Goal: Navigation & Orientation: Find specific page/section

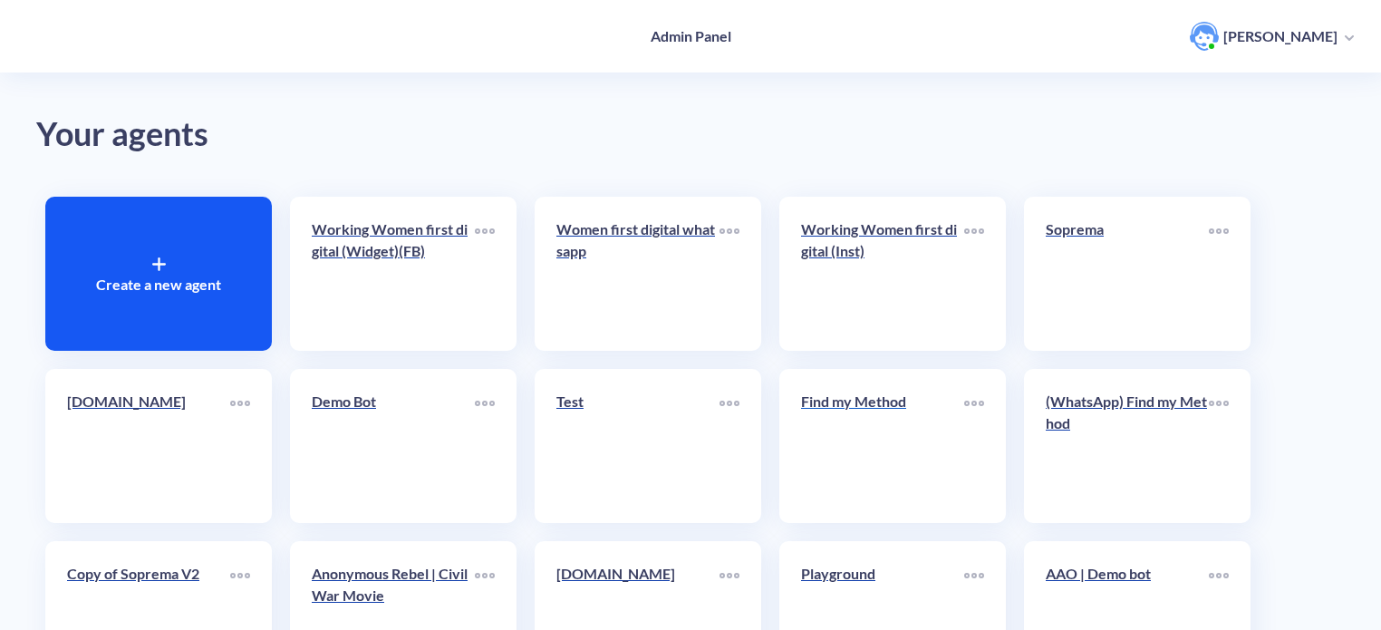
click at [862, 442] on link "Find my Method" at bounding box center [882, 445] width 163 height 111
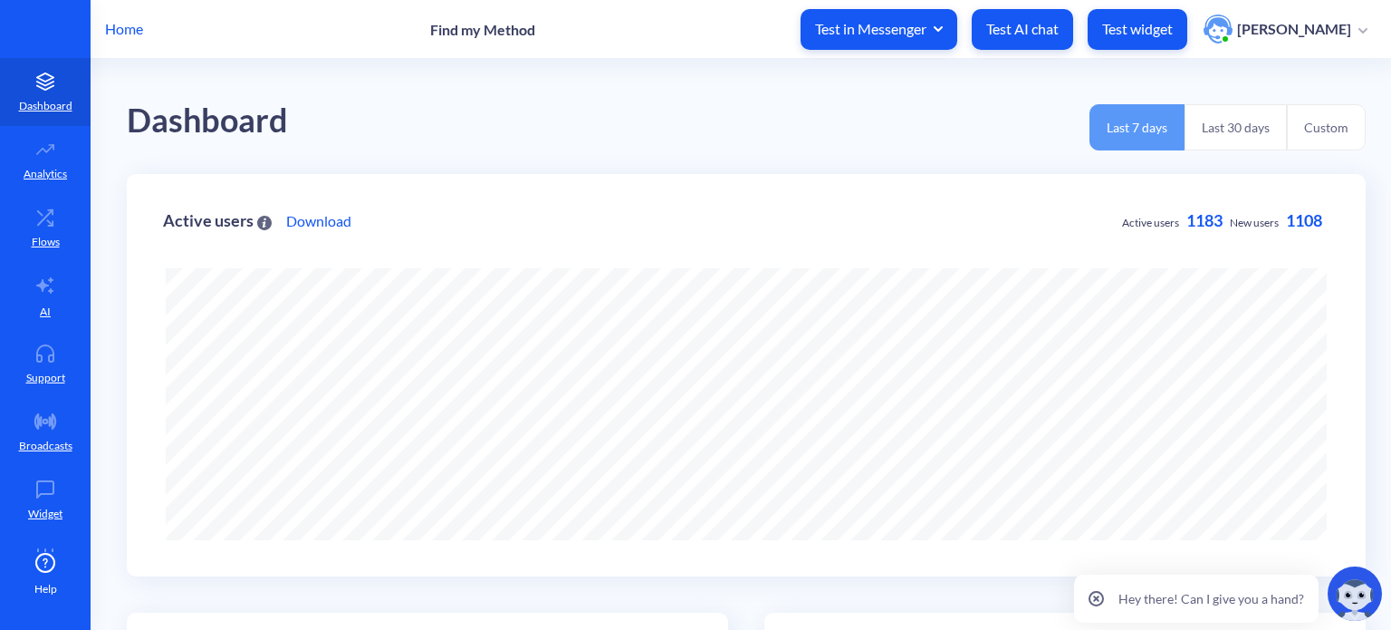
scroll to position [630, 1391]
click at [1233, 137] on button "Last 30 days" at bounding box center [1236, 127] width 102 height 46
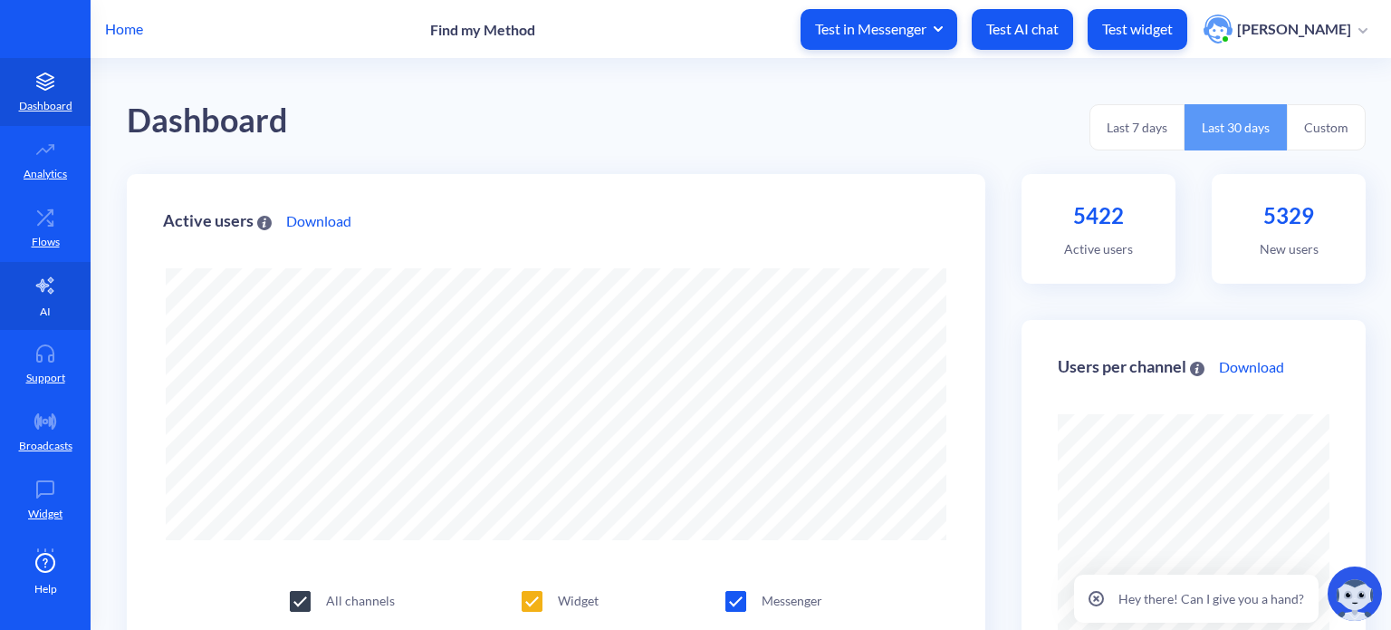
click at [51, 299] on link "AI" at bounding box center [45, 296] width 91 height 68
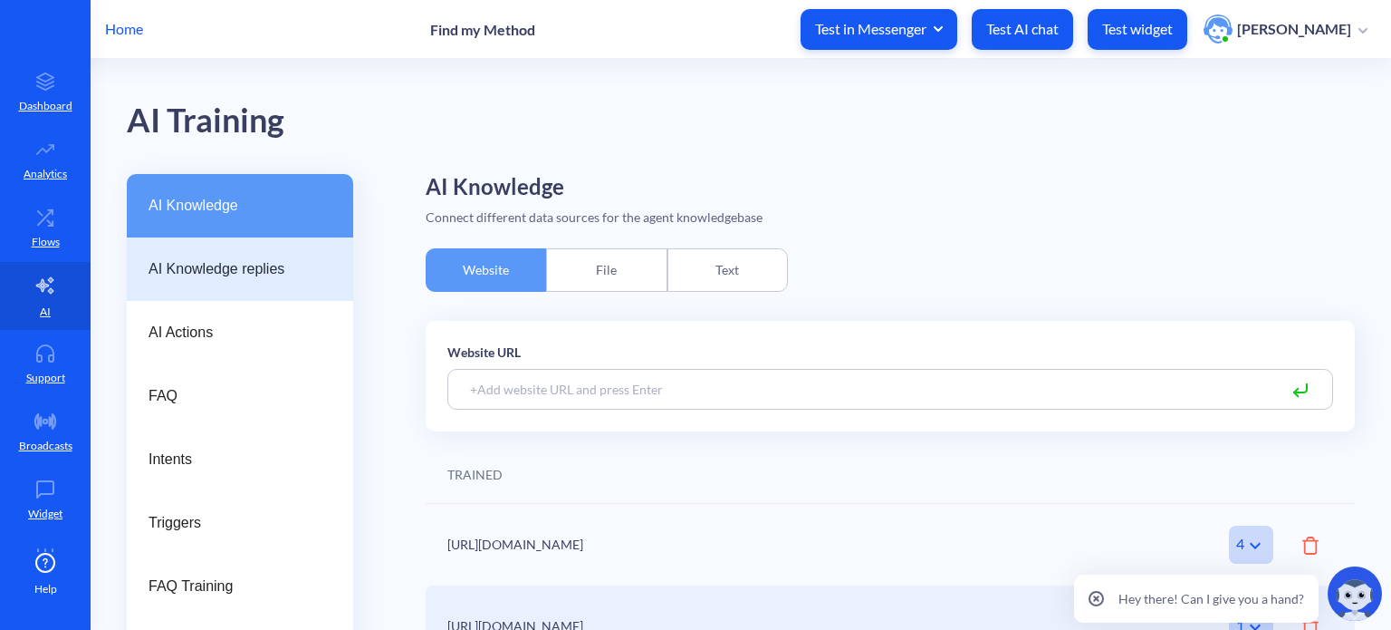
click at [268, 269] on span "AI Knowledge replies" at bounding box center [233, 269] width 169 height 22
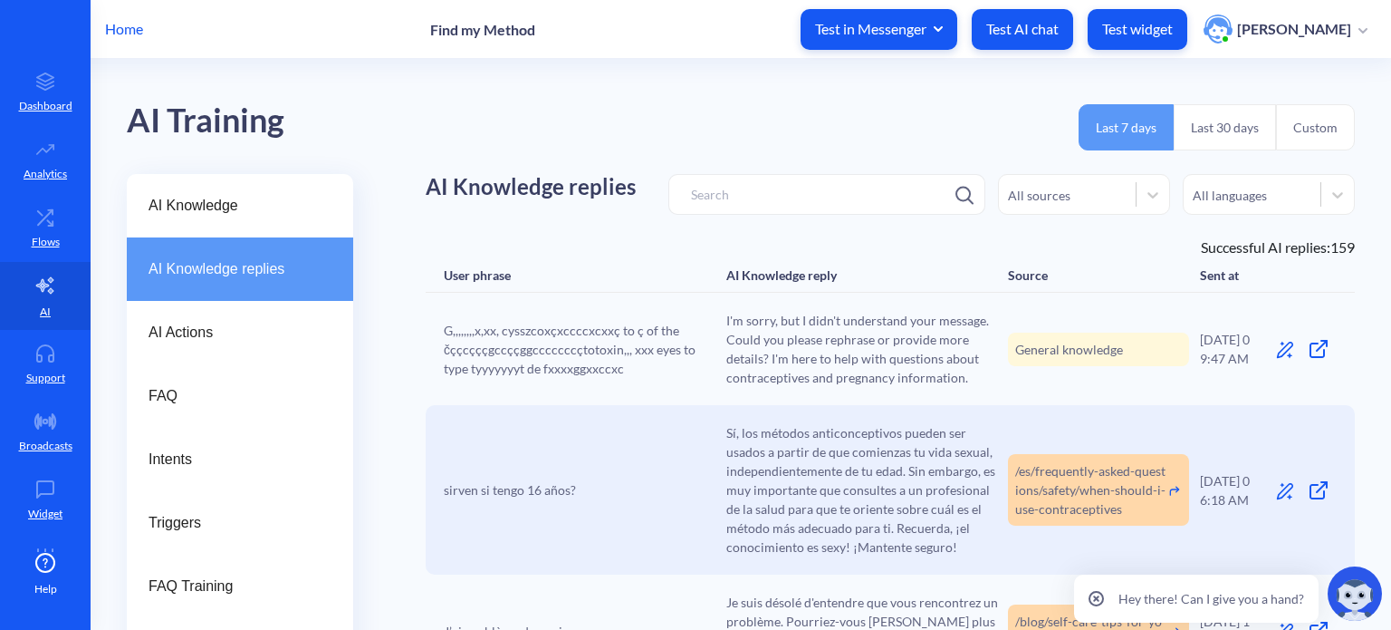
click at [1229, 127] on button "Last 30 days" at bounding box center [1225, 127] width 102 height 46
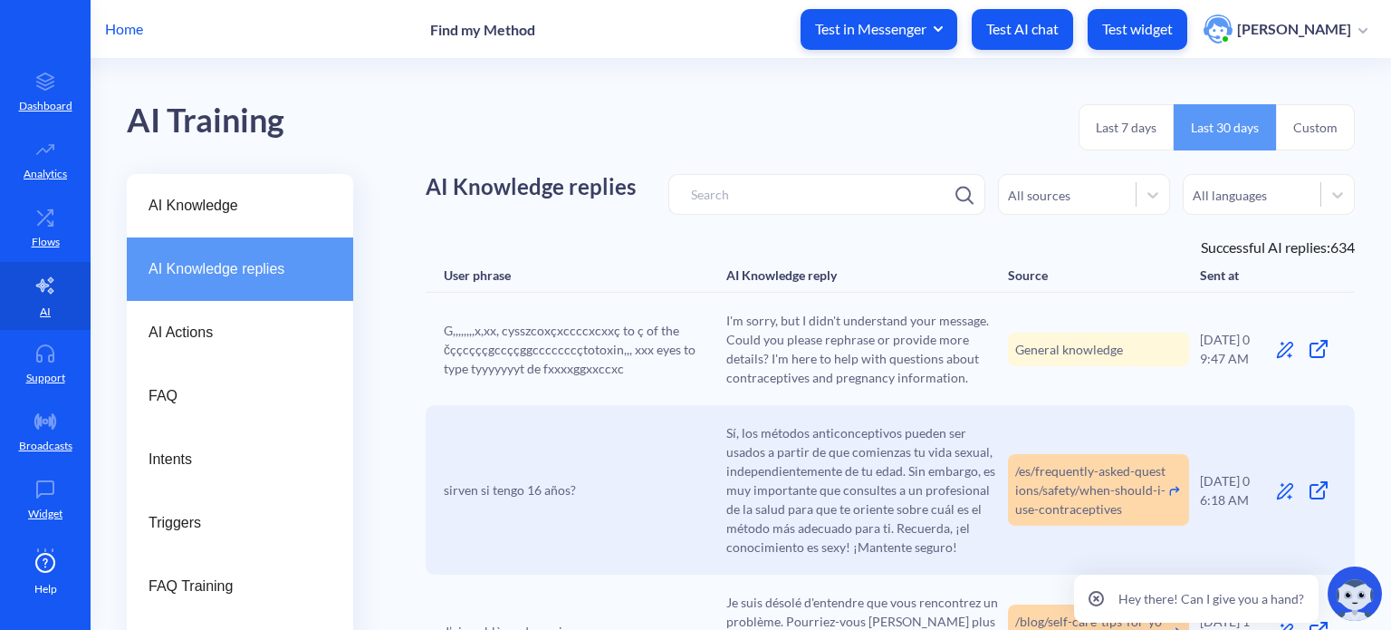
click at [1100, 602] on icon at bounding box center [1096, 598] width 15 height 15
click at [1300, 197] on div "All languages" at bounding box center [1252, 194] width 137 height 25
click at [1329, 188] on icon at bounding box center [1338, 195] width 18 height 18
click at [39, 166] on p "Analytics" at bounding box center [45, 174] width 43 height 16
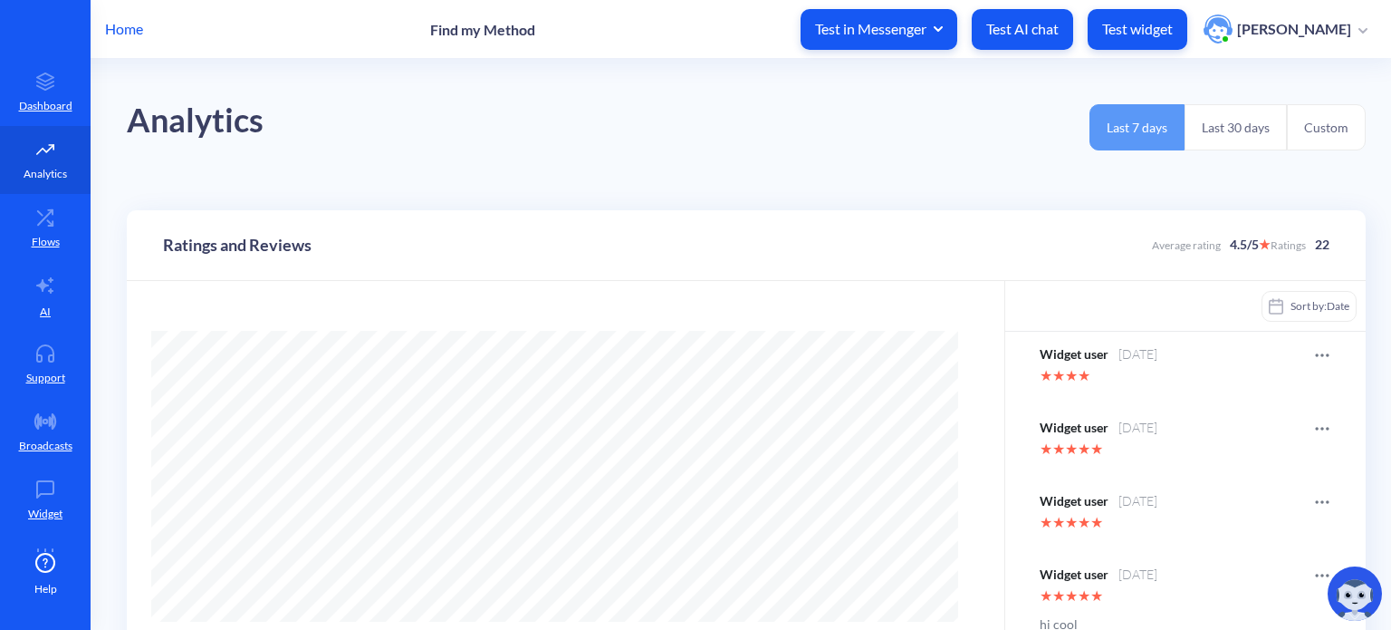
scroll to position [630, 1391]
click at [54, 216] on icon at bounding box center [45, 217] width 36 height 18
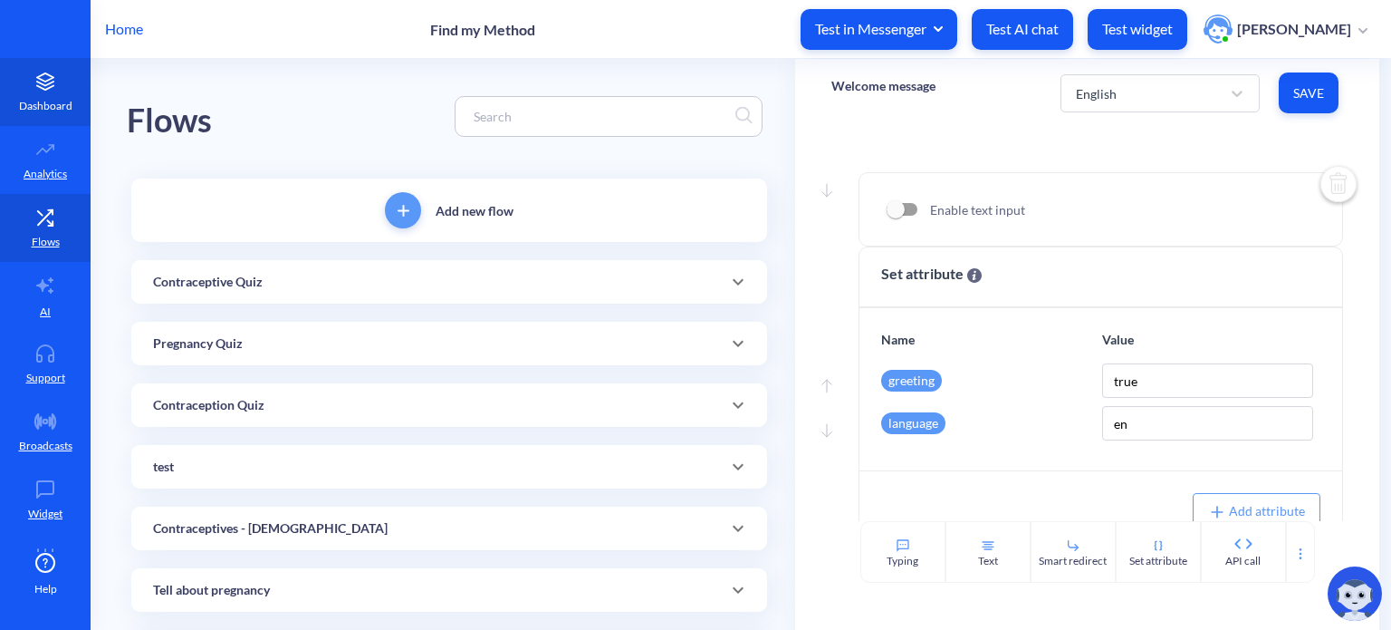
click at [33, 99] on p "Dashboard" at bounding box center [45, 106] width 53 height 16
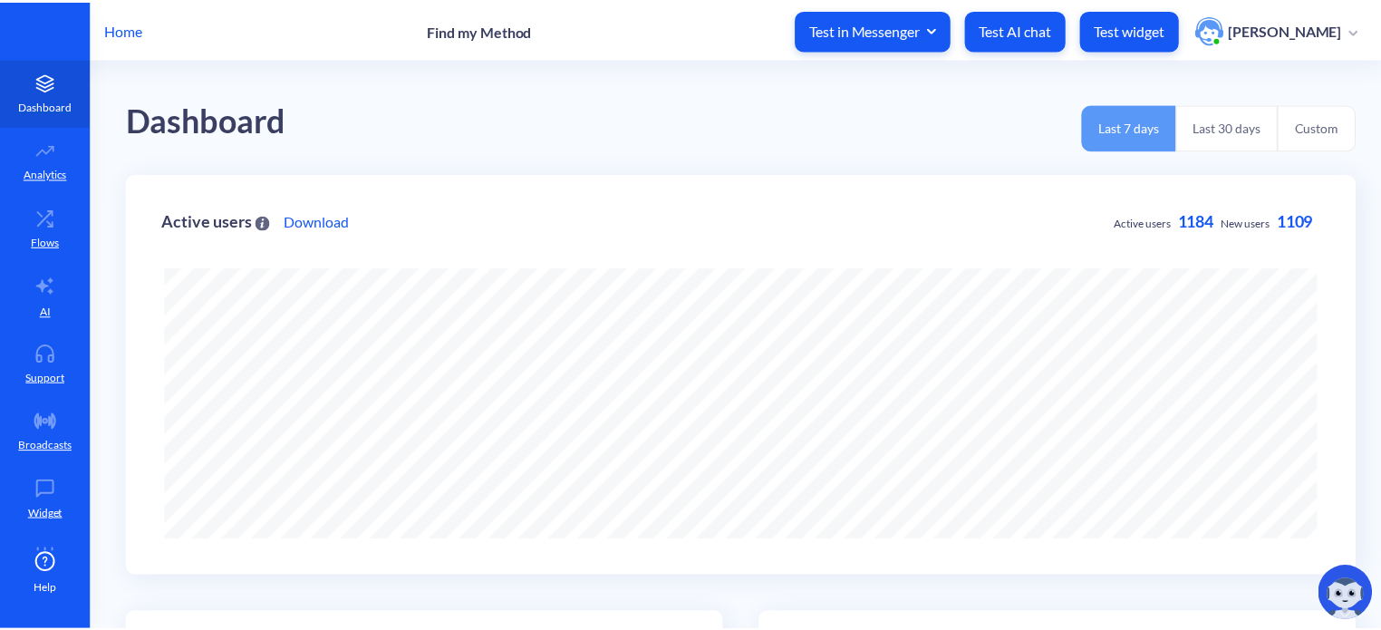
scroll to position [630, 1391]
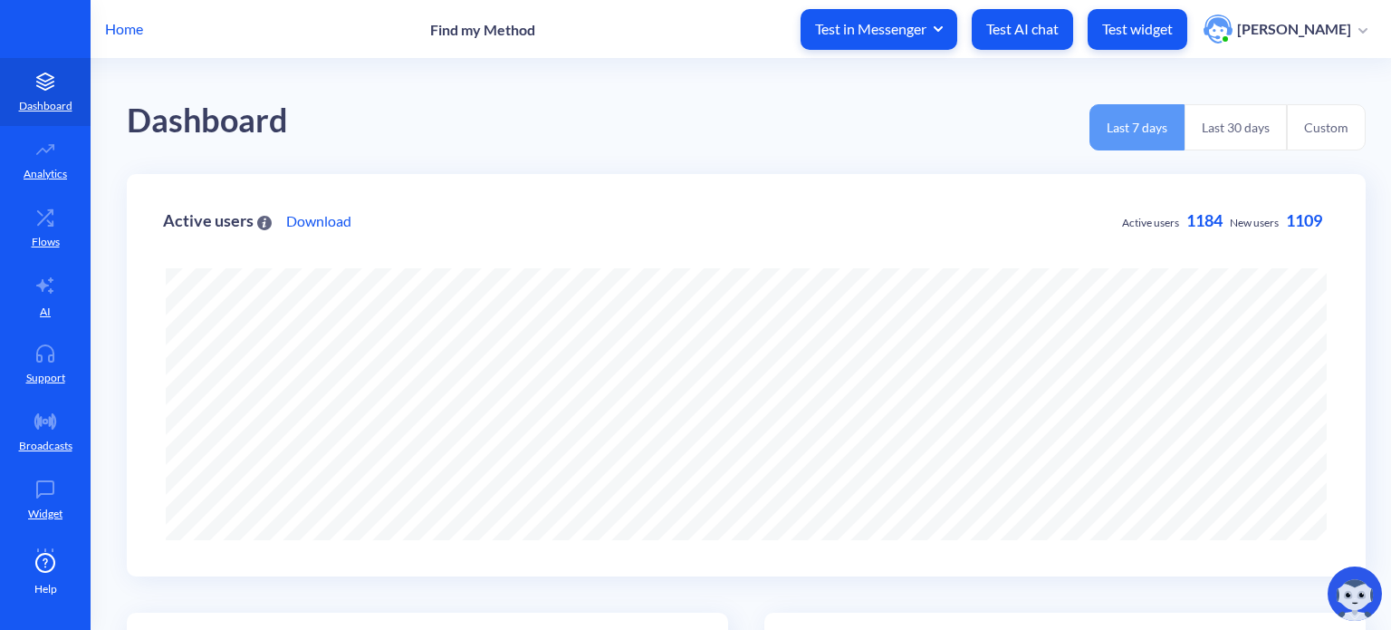
click at [138, 28] on p "Home" at bounding box center [124, 29] width 38 height 22
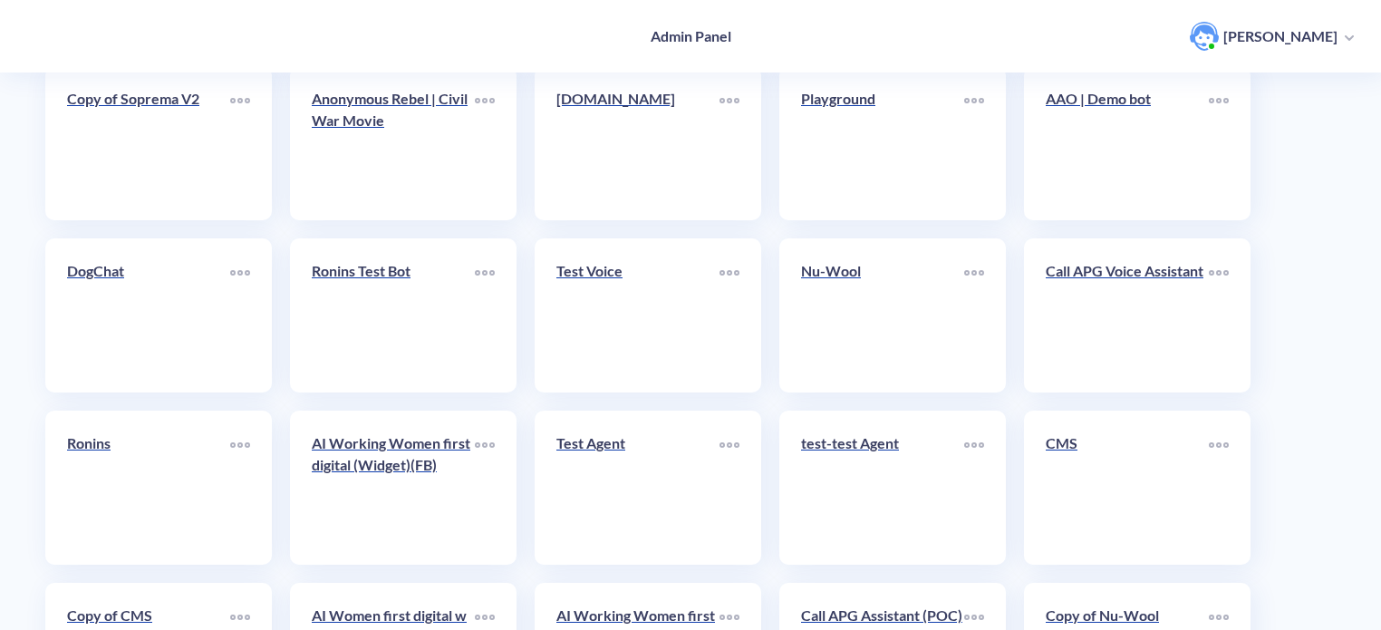
scroll to position [627, 0]
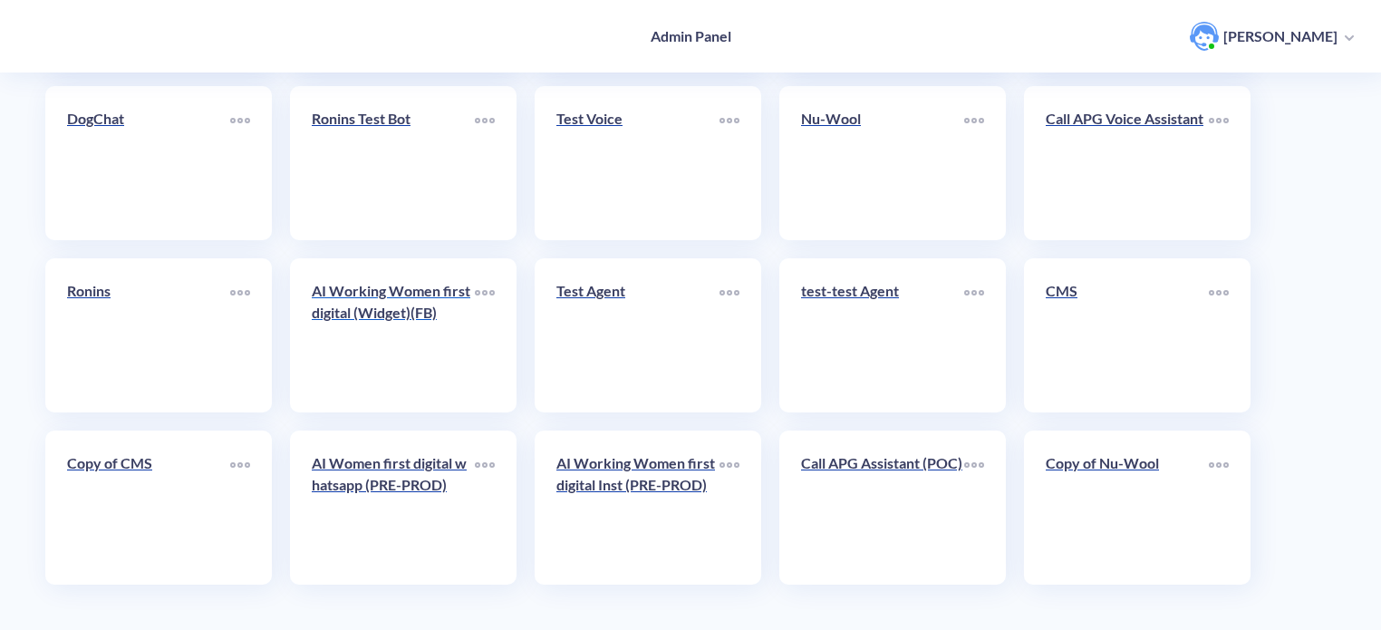
click at [392, 336] on div "AI Working Women first digital (Widget)(FB)" at bounding box center [393, 309] width 163 height 58
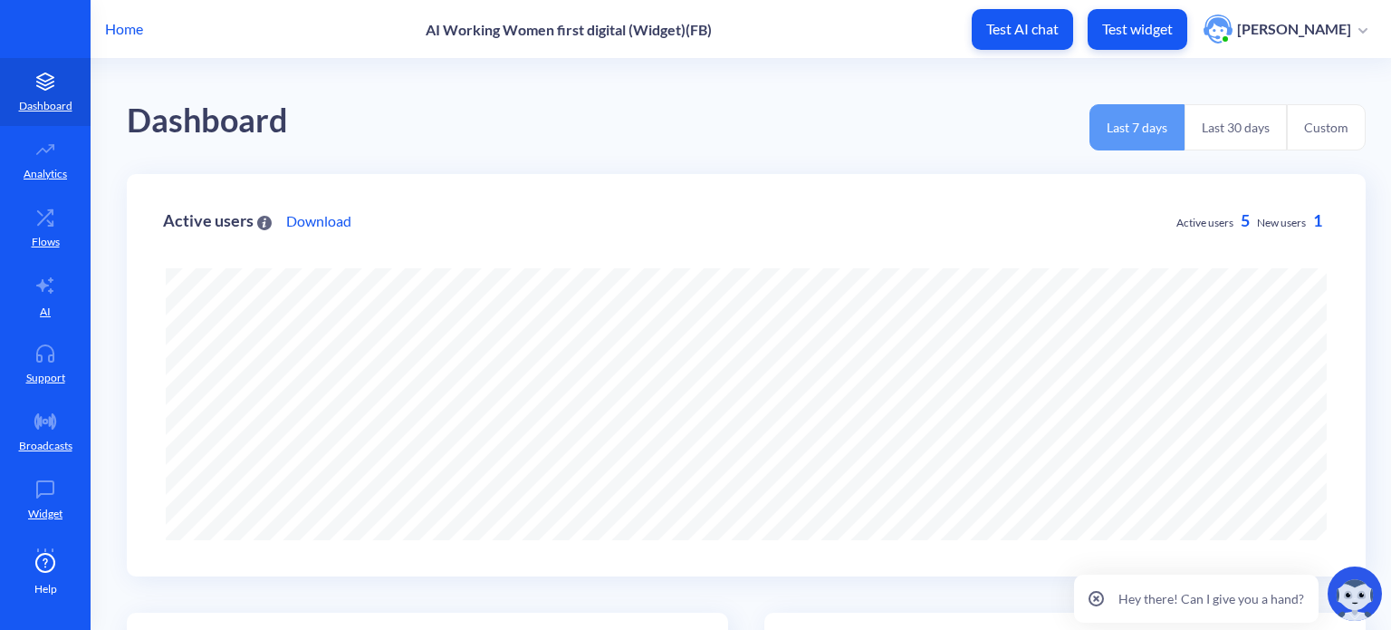
scroll to position [630, 1391]
click at [1237, 138] on button "Last 30 days" at bounding box center [1236, 127] width 102 height 46
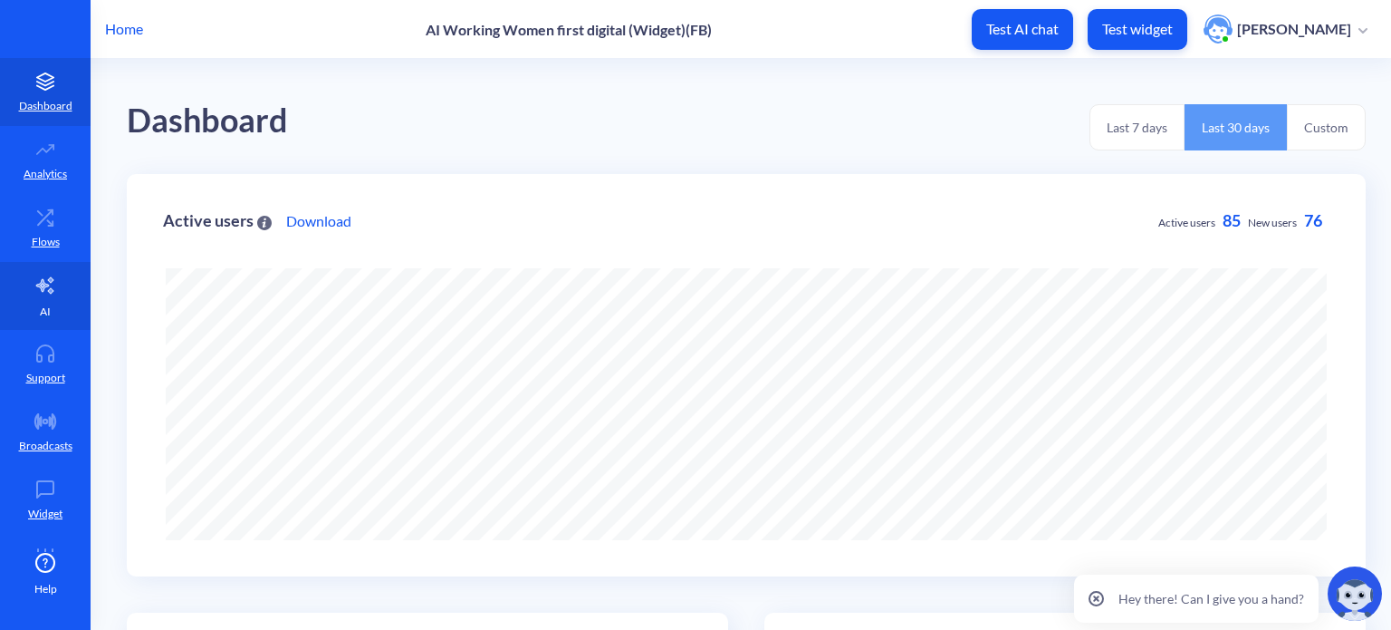
click at [34, 291] on icon at bounding box center [45, 285] width 22 height 22
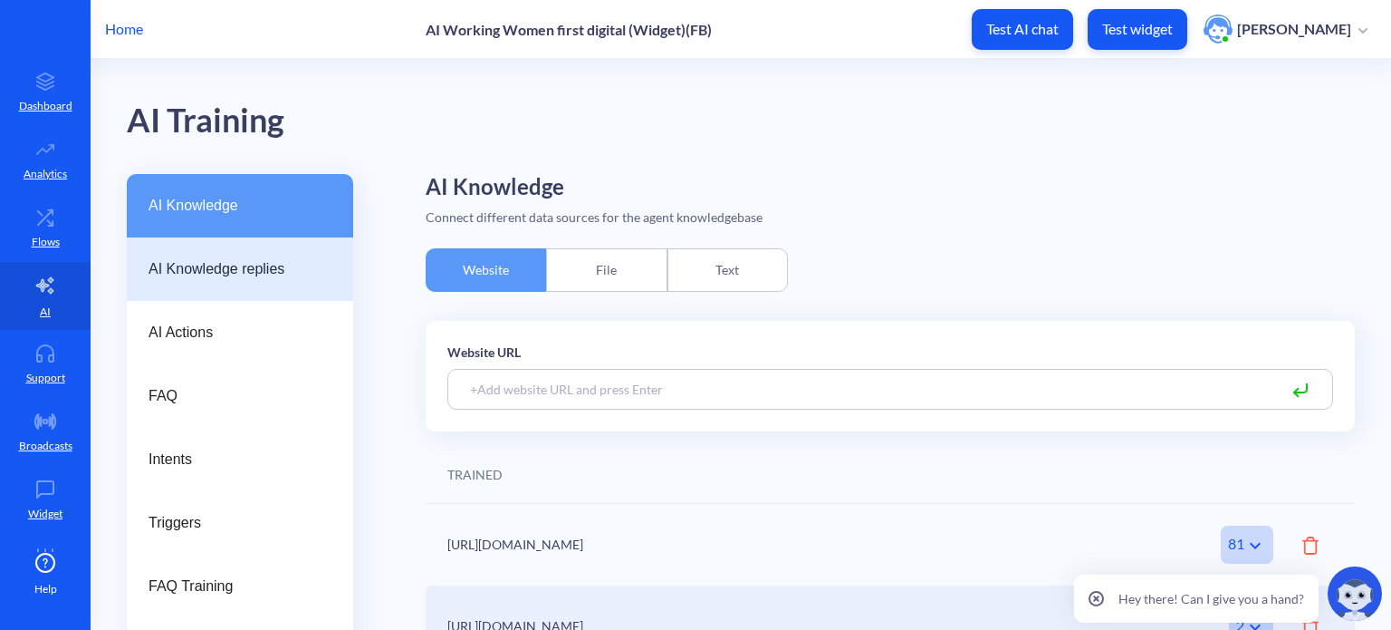
click at [187, 278] on span "AI Knowledge replies" at bounding box center [233, 269] width 169 height 22
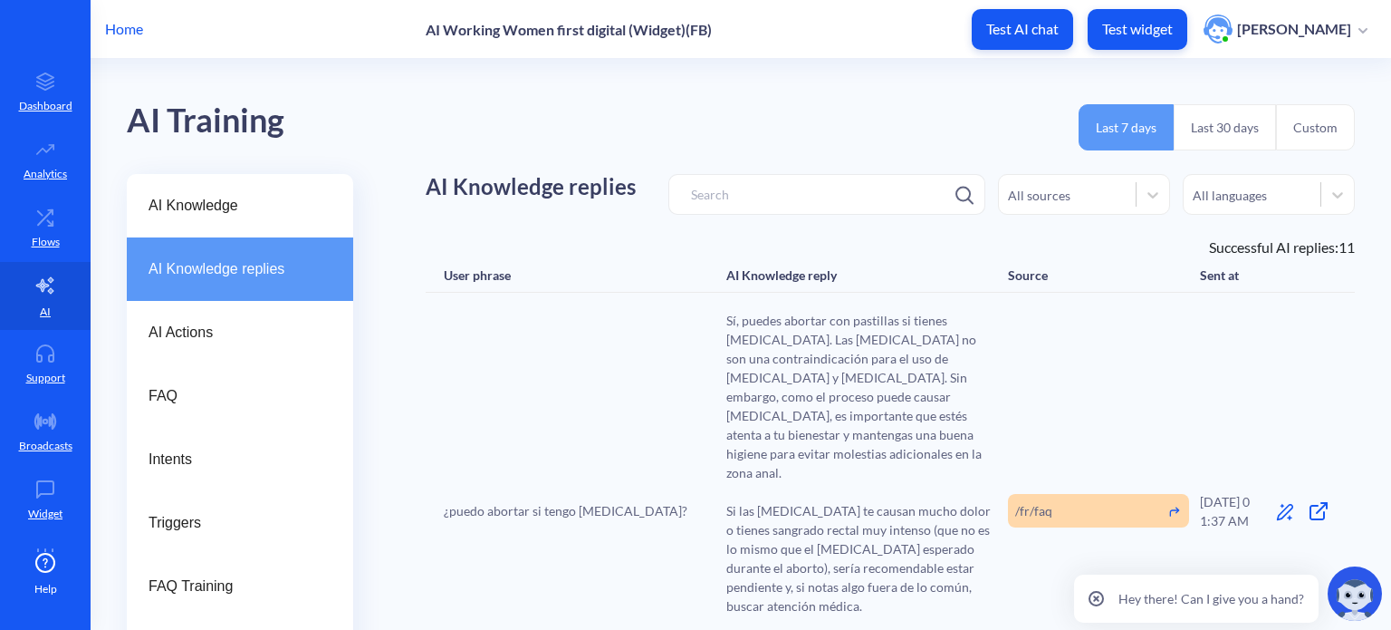
click at [1218, 120] on button "Last 30 days" at bounding box center [1225, 127] width 102 height 46
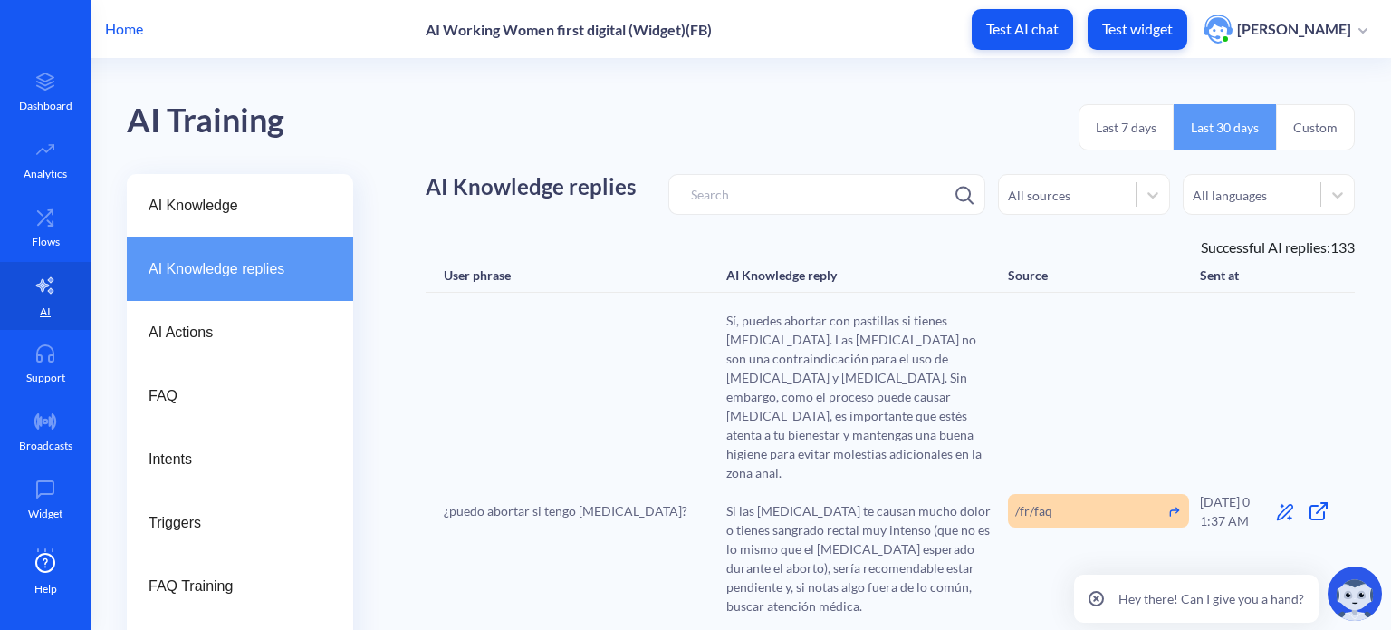
click at [135, 25] on p "Home" at bounding box center [124, 29] width 38 height 22
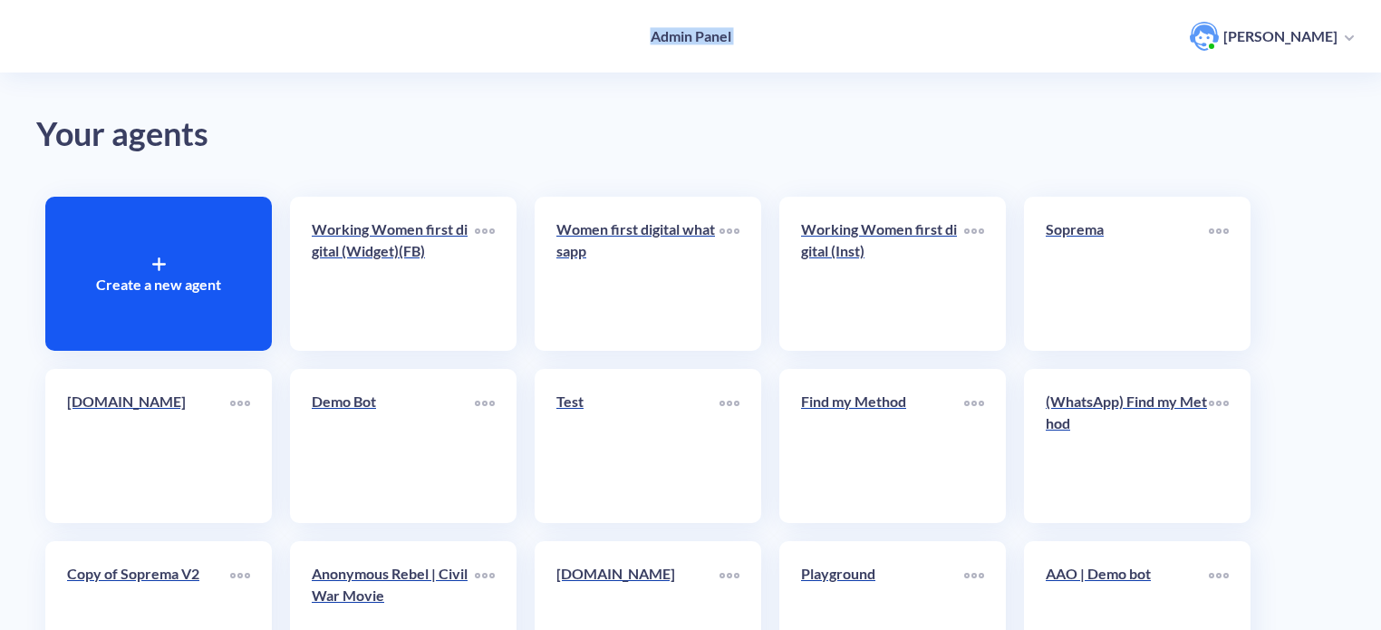
drag, startPoint x: 652, startPoint y: 34, endPoint x: 768, endPoint y: 33, distance: 116.0
click at [768, 33] on div "Admin Panel Ivan Zemziulin" at bounding box center [690, 36] width 1381 height 72
click at [626, 35] on div "Admin Panel Ivan Zemziulin" at bounding box center [690, 36] width 1381 height 72
click at [693, 33] on h4 "Admin Panel" at bounding box center [690, 35] width 81 height 17
drag, startPoint x: 649, startPoint y: 34, endPoint x: 732, endPoint y: 28, distance: 83.6
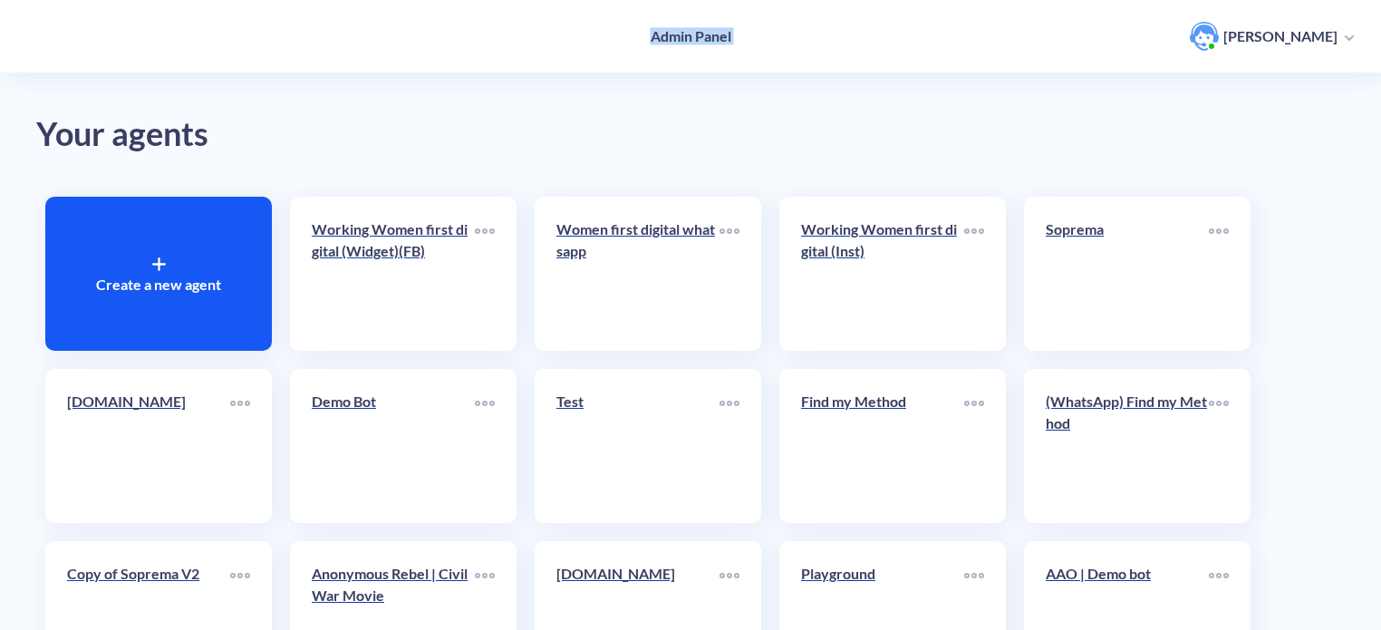
click at [786, 34] on div "Admin Panel Ivan Zemziulin" at bounding box center [690, 36] width 1381 height 72
click at [703, 31] on h4 "Admin Panel" at bounding box center [690, 35] width 81 height 17
drag, startPoint x: 651, startPoint y: 35, endPoint x: 749, endPoint y: 36, distance: 97.8
click at [749, 36] on div "Admin Panel Ivan Zemziulin" at bounding box center [690, 36] width 1381 height 72
click at [725, 32] on h4 "Admin Panel" at bounding box center [690, 35] width 81 height 17
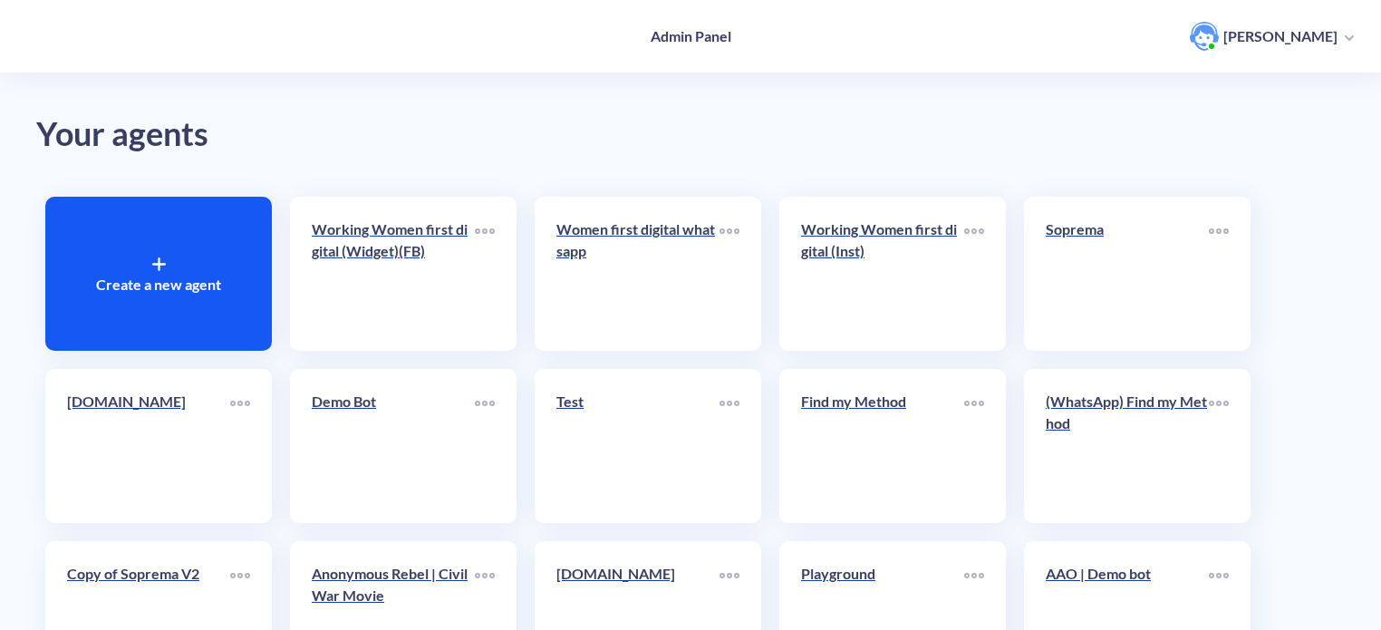
click at [685, 33] on h4 "Admin Panel" at bounding box center [690, 35] width 81 height 17
click at [713, 38] on h4 "Admin Panel" at bounding box center [690, 35] width 81 height 17
drag, startPoint x: 650, startPoint y: 35, endPoint x: 739, endPoint y: 37, distance: 88.8
click at [739, 37] on div "Admin Panel Ivan Zemziulin" at bounding box center [690, 36] width 1381 height 72
click at [719, 37] on h4 "Admin Panel" at bounding box center [690, 35] width 81 height 17
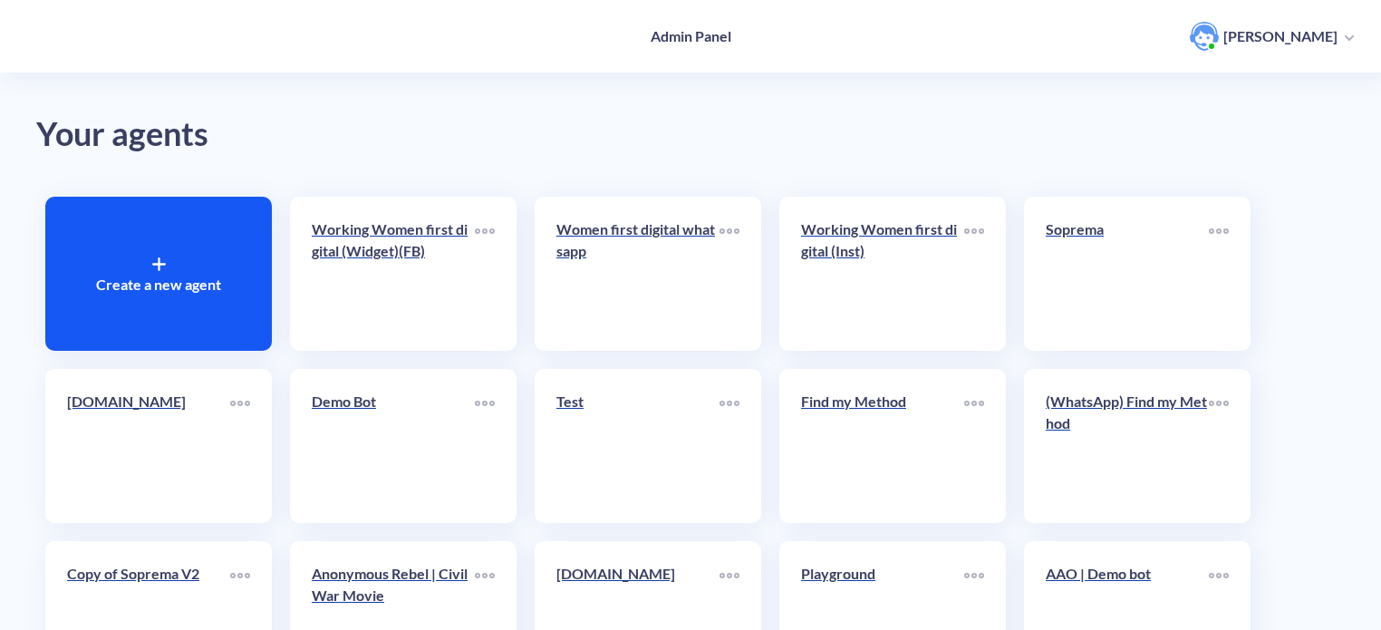
click at [680, 36] on h4 "Admin Panel" at bounding box center [690, 35] width 81 height 17
drag, startPoint x: 652, startPoint y: 35, endPoint x: 755, endPoint y: 41, distance: 102.5
click at [755, 41] on div "Admin Panel Ivan Zemziulin" at bounding box center [690, 36] width 1381 height 72
click at [685, 35] on h4 "Admin Panel" at bounding box center [690, 35] width 81 height 17
drag, startPoint x: 649, startPoint y: 37, endPoint x: 756, endPoint y: 34, distance: 107.8
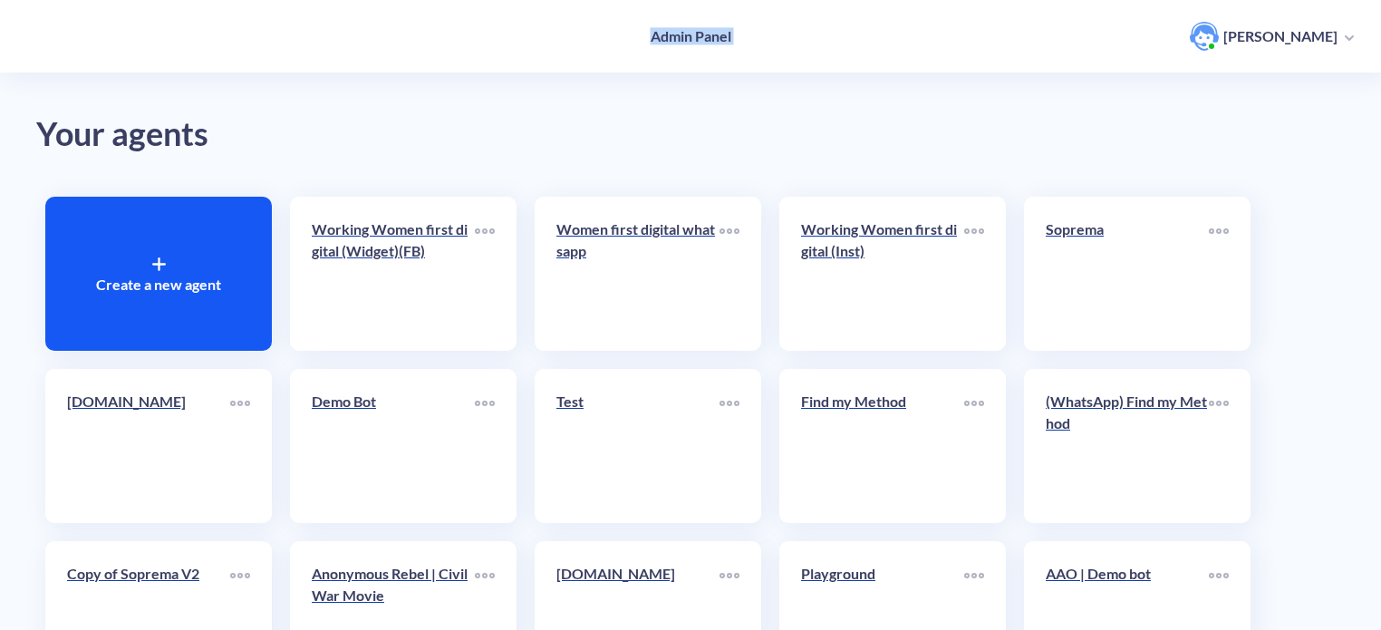
click at [756, 34] on div "Admin Panel Ivan Zemziulin" at bounding box center [690, 36] width 1381 height 72
click at [660, 29] on h4 "Admin Panel" at bounding box center [690, 35] width 81 height 17
click at [715, 38] on h4 "Admin Panel" at bounding box center [690, 35] width 81 height 17
drag, startPoint x: 650, startPoint y: 35, endPoint x: 749, endPoint y: 34, distance: 99.7
click at [750, 36] on div "Admin Panel Ivan Zemziulin" at bounding box center [690, 36] width 1381 height 72
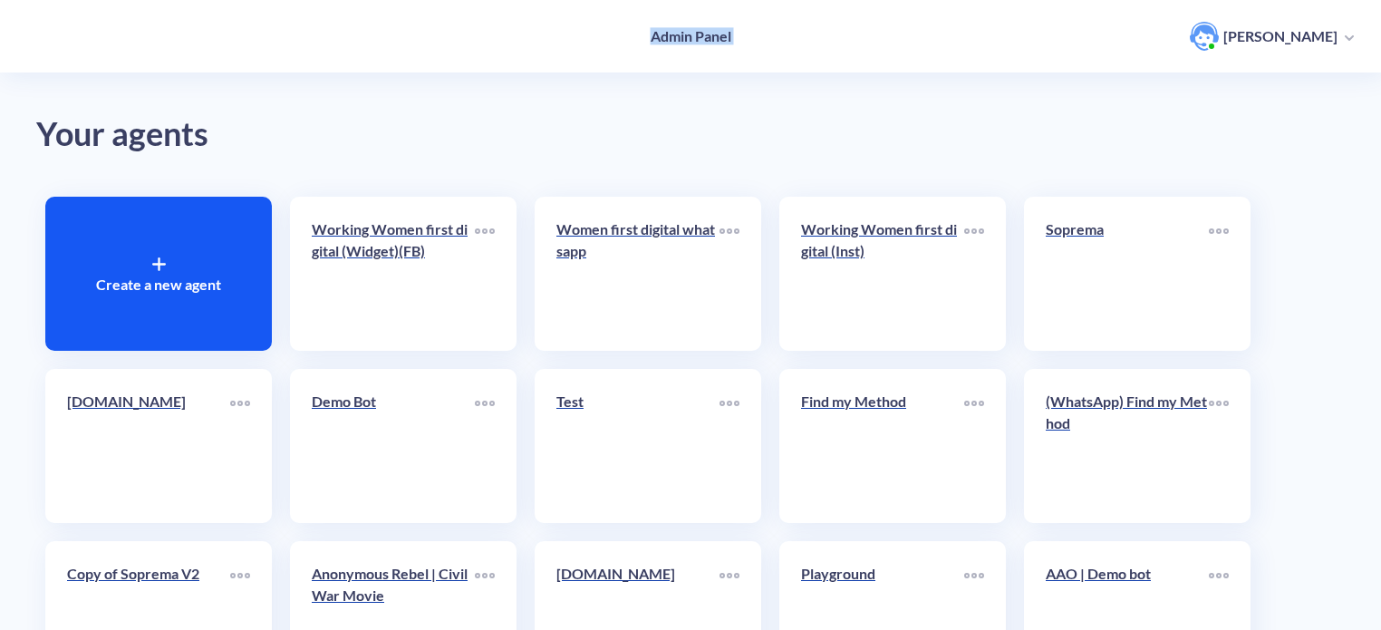
click at [674, 32] on h4 "Admin Panel" at bounding box center [690, 35] width 81 height 17
click at [711, 35] on h4 "Admin Panel" at bounding box center [690, 35] width 81 height 17
drag, startPoint x: 652, startPoint y: 34, endPoint x: 737, endPoint y: 38, distance: 85.2
click at [737, 38] on div "Admin Panel Ivan Zemziulin" at bounding box center [690, 36] width 1381 height 72
click at [679, 29] on h4 "Admin Panel" at bounding box center [690, 35] width 81 height 17
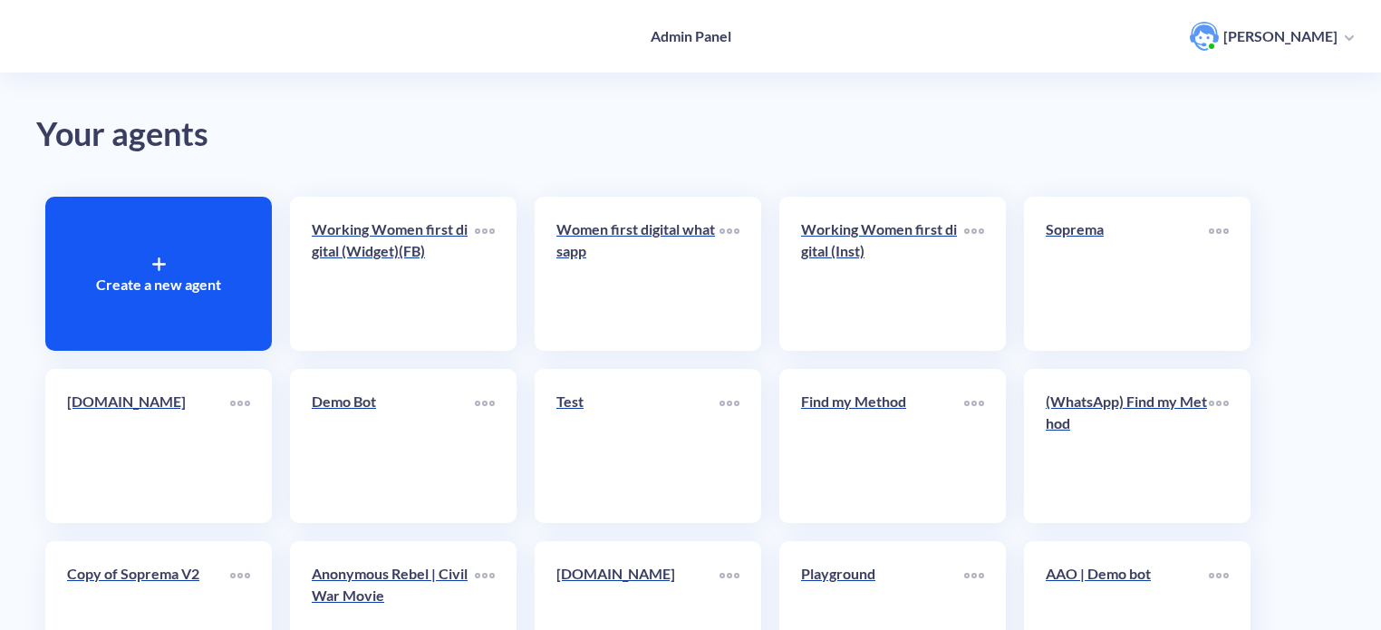
click at [698, 36] on h4 "Admin Panel" at bounding box center [690, 35] width 81 height 17
drag, startPoint x: 649, startPoint y: 38, endPoint x: 691, endPoint y: 46, distance: 43.4
click at [669, 43] on h4 "Admin Panel" at bounding box center [690, 35] width 81 height 17
click at [725, 45] on div "Admin Panel Ivan Zemziulin" at bounding box center [690, 36] width 1381 height 72
click at [715, 32] on h4 "Admin Panel" at bounding box center [690, 35] width 81 height 17
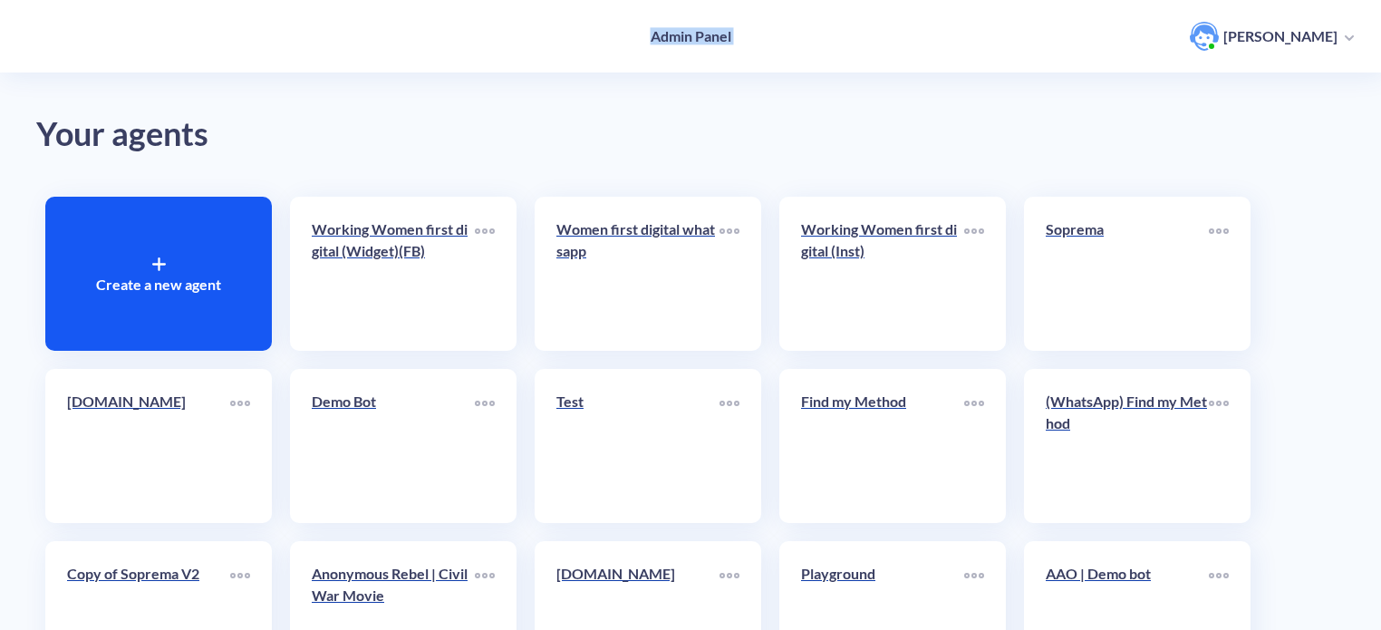
drag, startPoint x: 650, startPoint y: 34, endPoint x: 737, endPoint y: 39, distance: 87.1
click at [737, 39] on div "Admin Panel Ivan Zemziulin" at bounding box center [690, 36] width 1381 height 72
click at [664, 39] on h4 "Admin Panel" at bounding box center [690, 35] width 81 height 17
click at [717, 35] on h4 "Admin Panel" at bounding box center [690, 35] width 81 height 17
drag, startPoint x: 650, startPoint y: 37, endPoint x: 749, endPoint y: 35, distance: 99.7
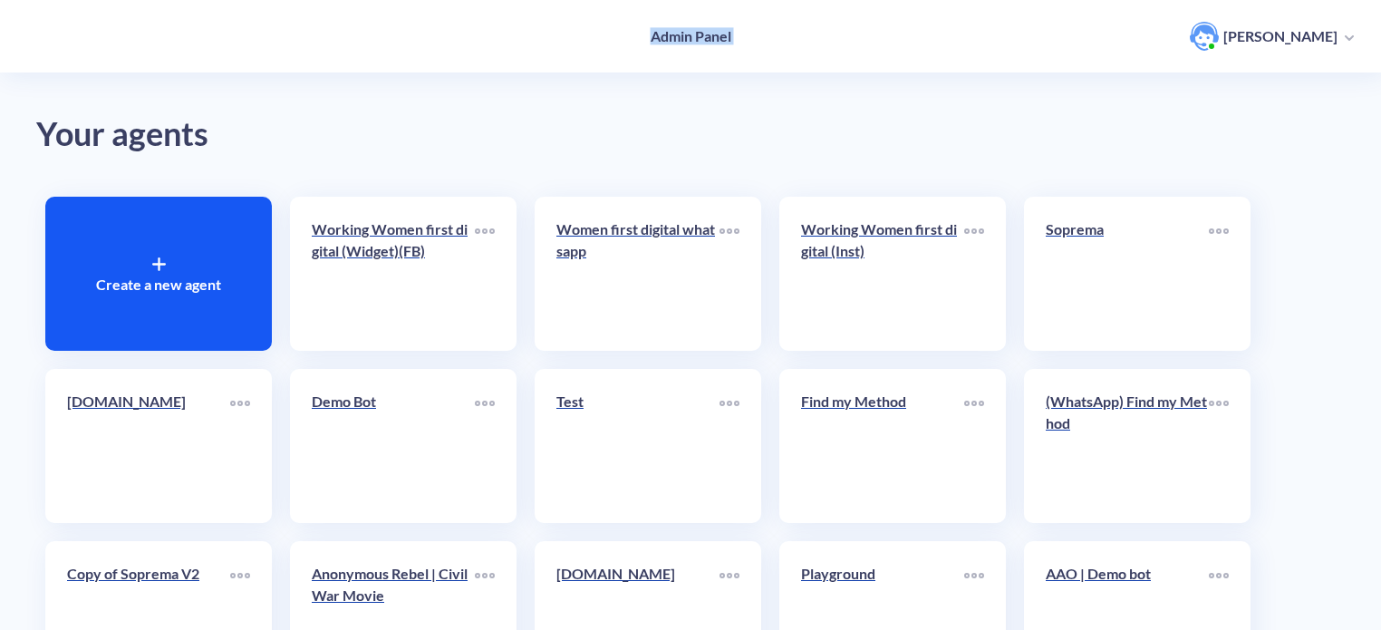
click at [749, 35] on div "Admin Panel Ivan Zemziulin" at bounding box center [690, 36] width 1381 height 72
click at [680, 36] on h4 "Admin Panel" at bounding box center [690, 35] width 81 height 17
click at [721, 37] on h4 "Admin Panel" at bounding box center [690, 35] width 81 height 17
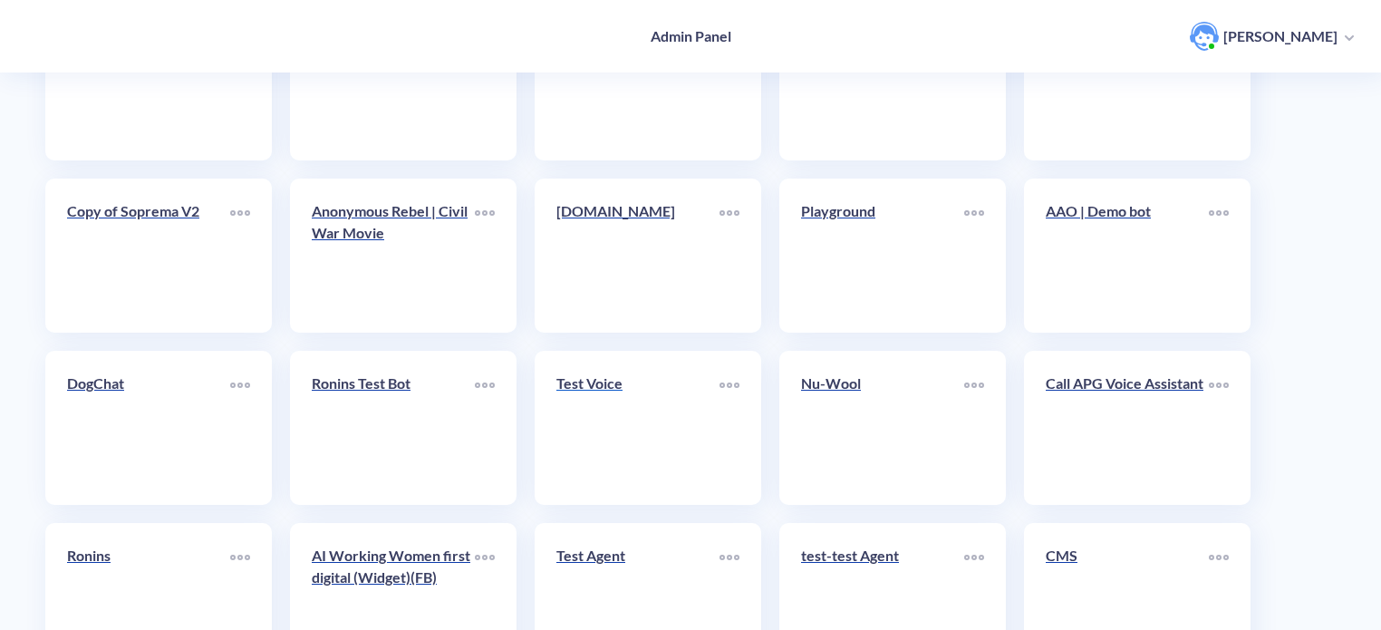
scroll to position [544, 0]
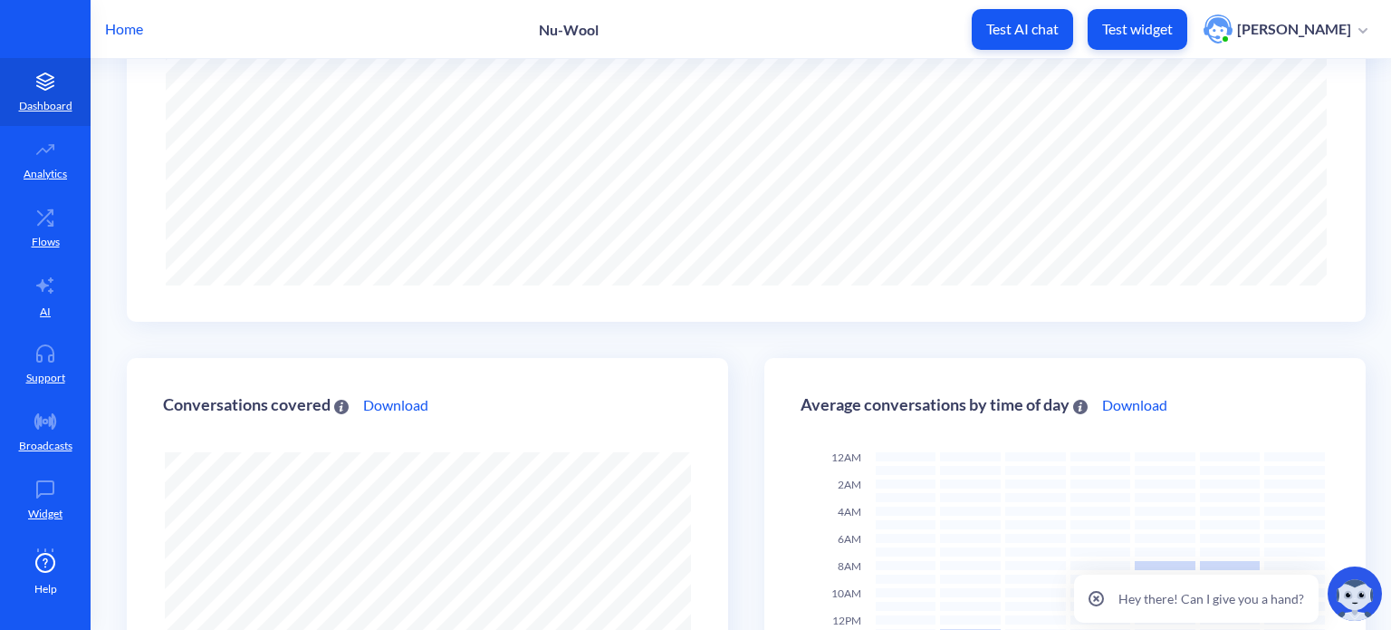
scroll to position [91, 0]
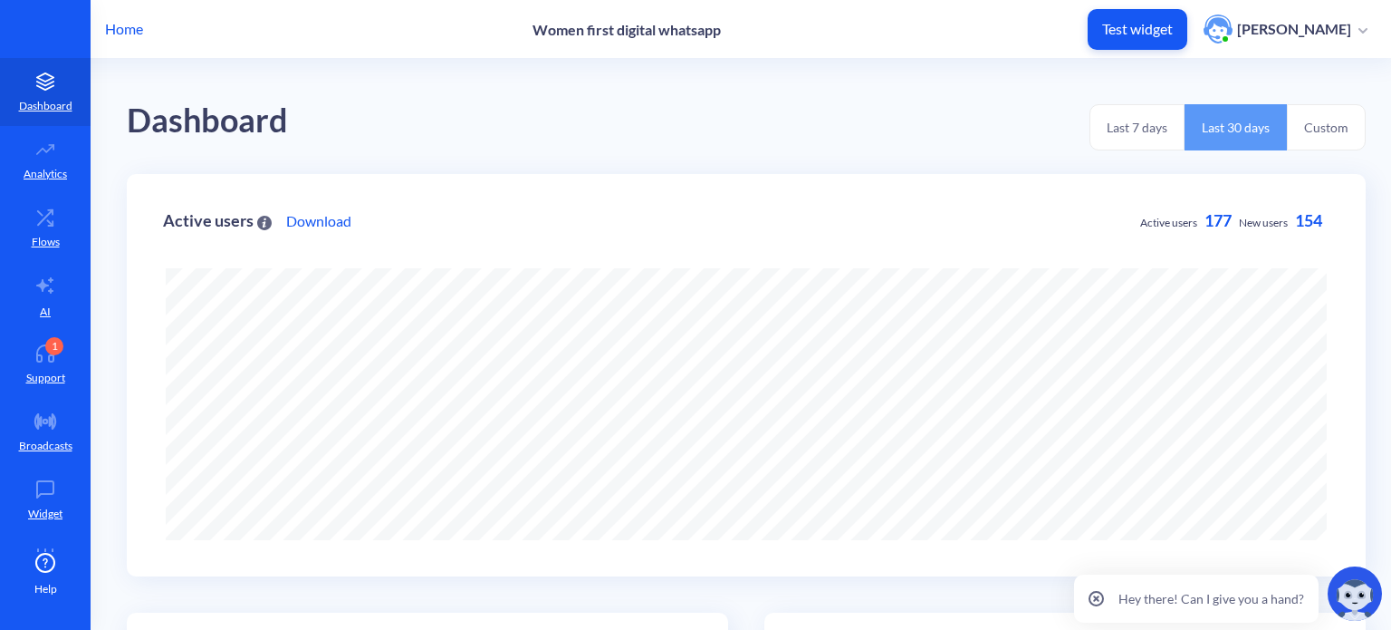
scroll to position [630, 1391]
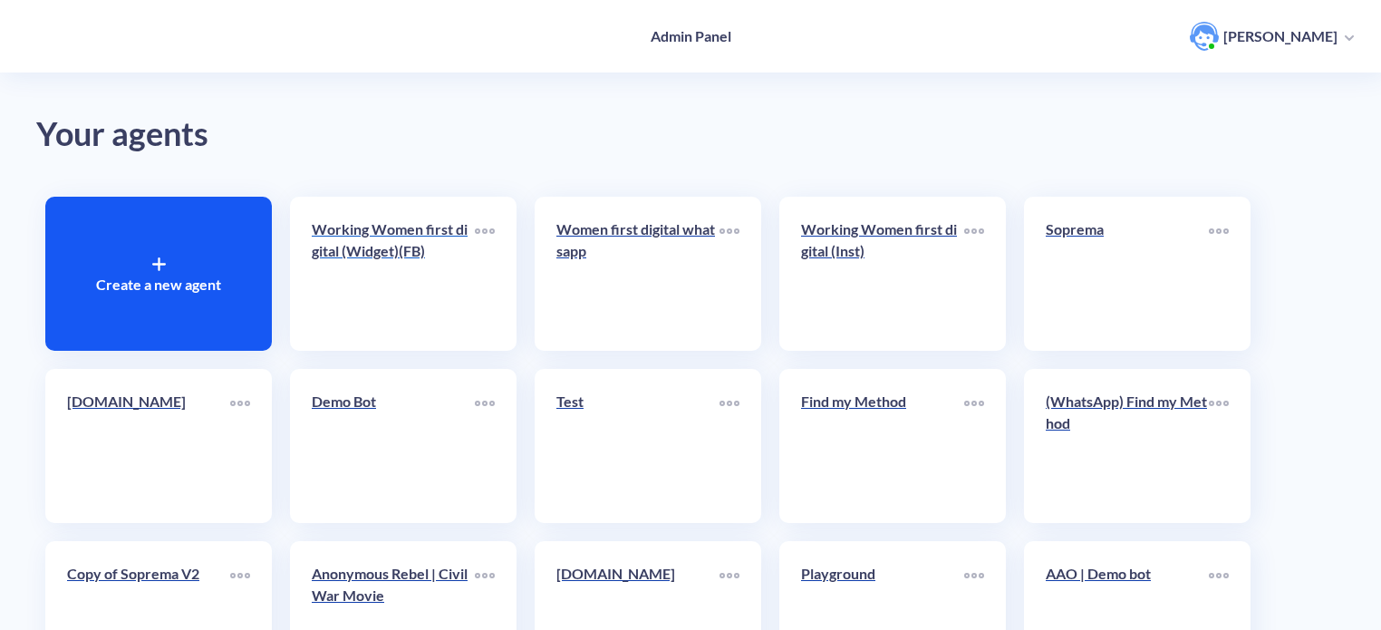
click at [402, 260] on p "Working Women first digital (Widget)(FB)" at bounding box center [393, 239] width 163 height 43
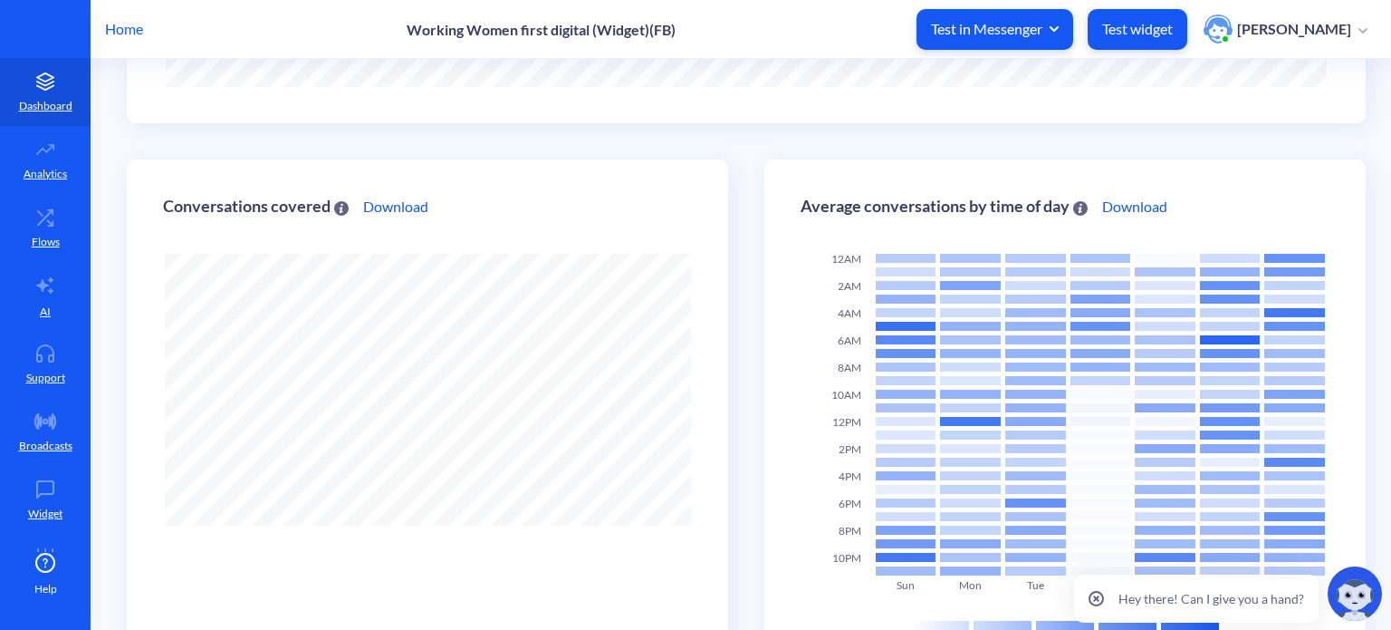
scroll to position [544, 0]
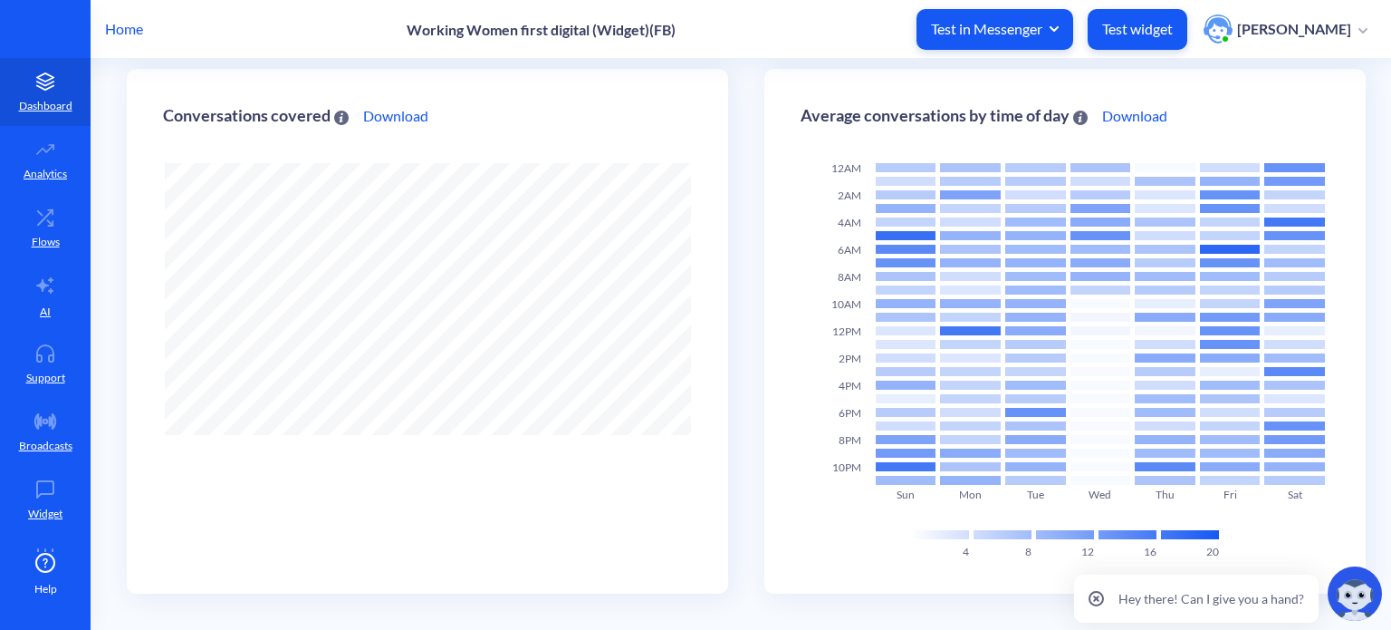
click at [1098, 594] on icon at bounding box center [1096, 598] width 15 height 15
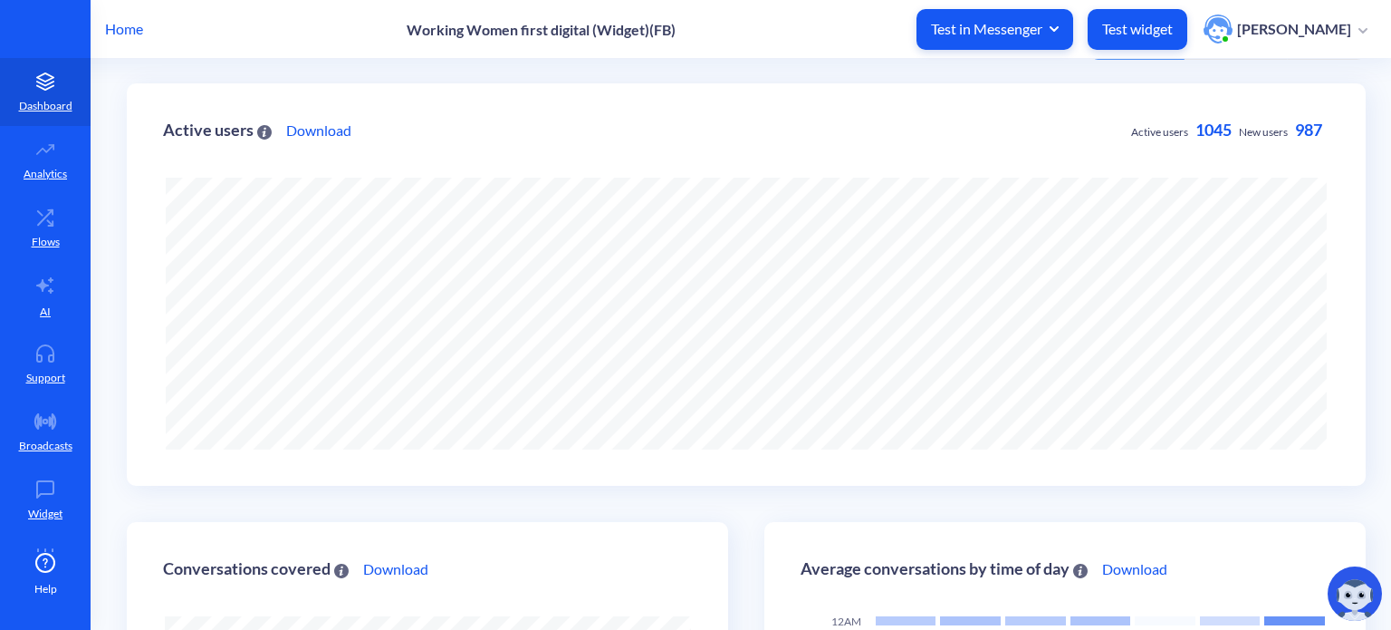
scroll to position [0, 0]
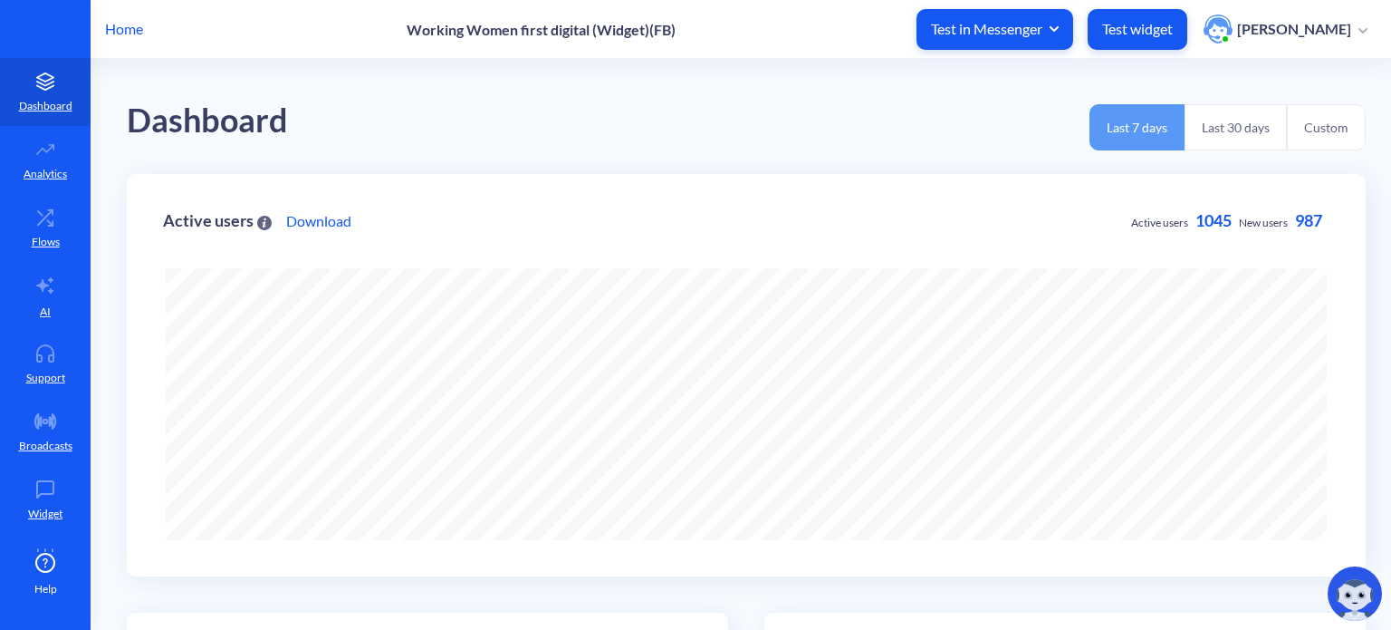
click at [1216, 217] on span "1045" at bounding box center [1214, 220] width 36 height 20
click at [1295, 223] on span "987" at bounding box center [1308, 220] width 27 height 20
click at [1211, 215] on span "1045" at bounding box center [1214, 220] width 36 height 20
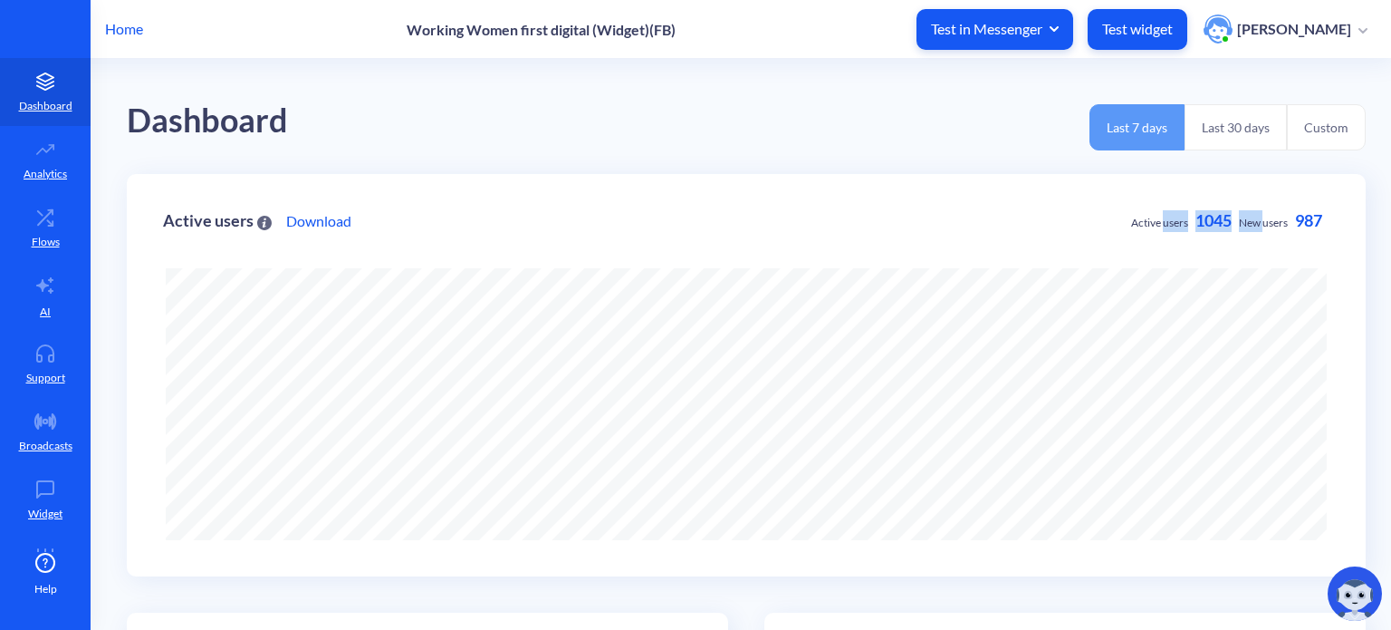
click at [1211, 215] on span "1045" at bounding box center [1214, 220] width 36 height 20
click at [1245, 119] on button "Last 30 days" at bounding box center [1236, 127] width 102 height 46
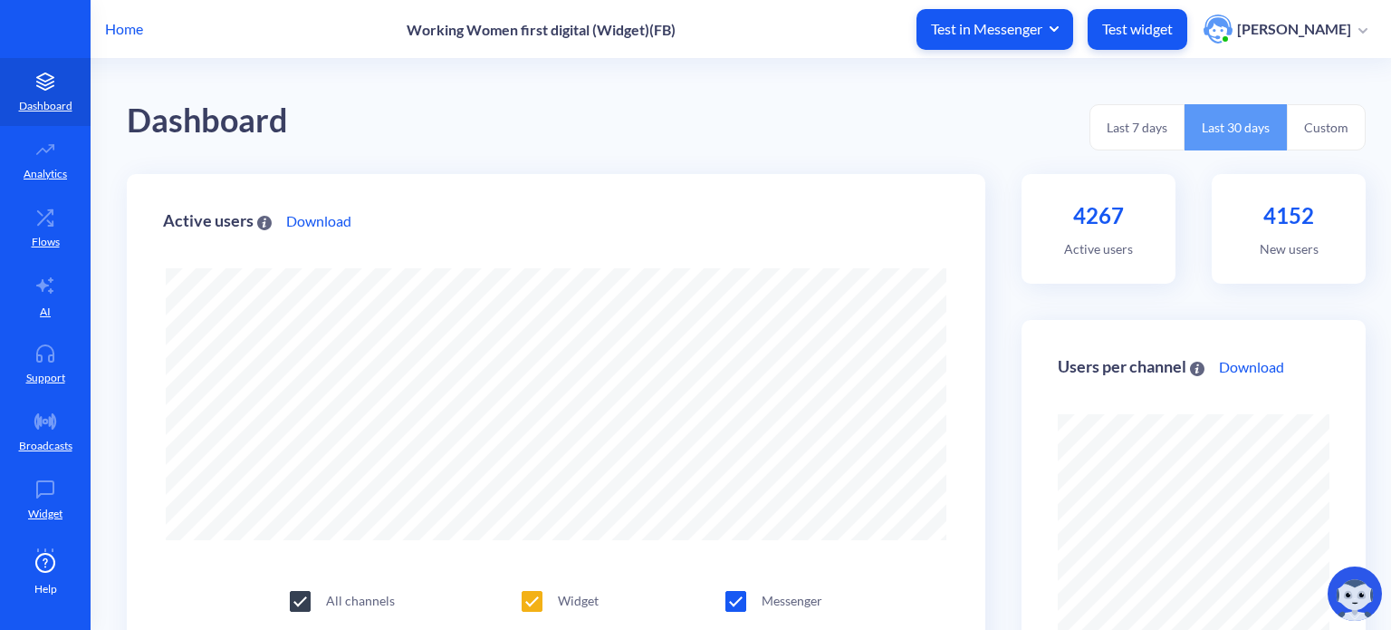
scroll to position [630, 1391]
click at [36, 158] on icon at bounding box center [45, 149] width 36 height 18
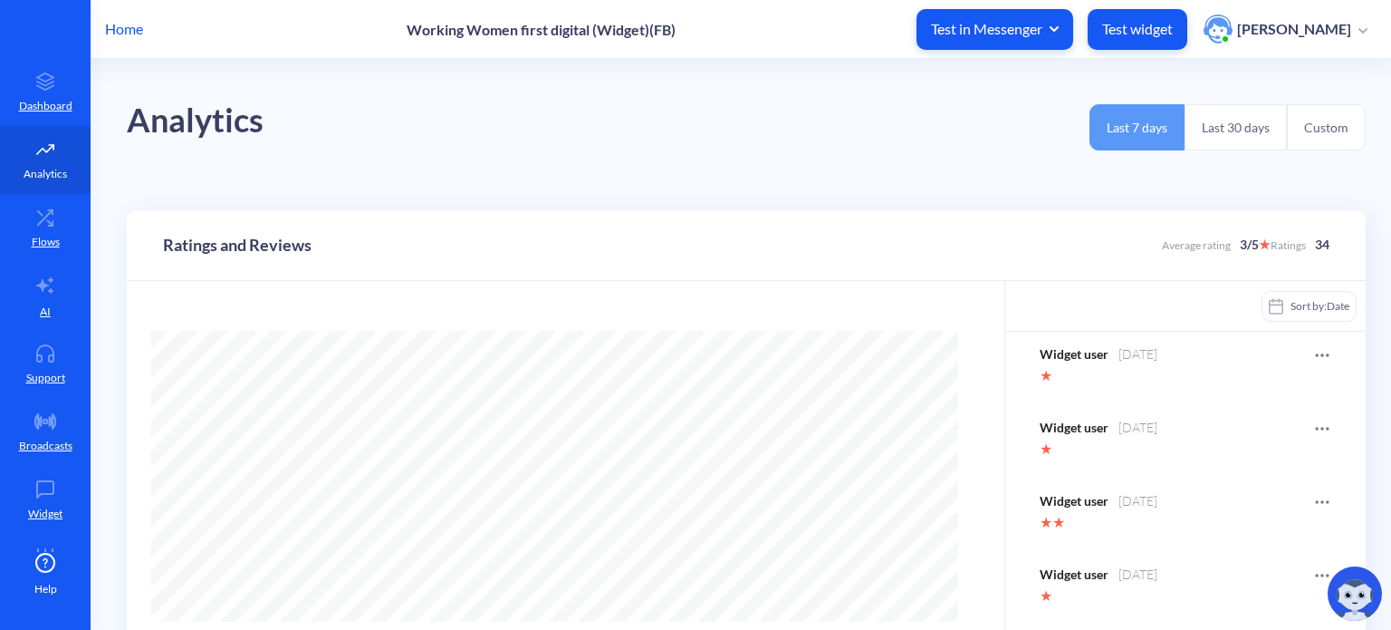
scroll to position [630, 1391]
click at [43, 227] on link "Flows" at bounding box center [45, 228] width 91 height 68
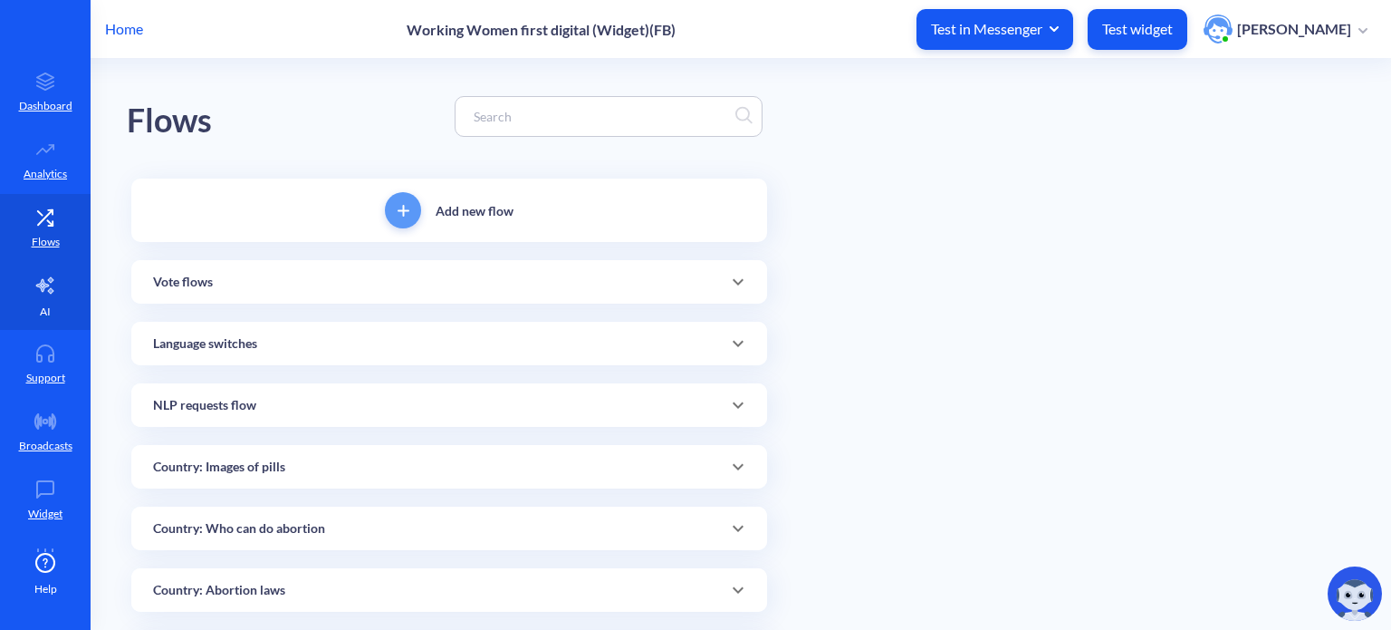
click at [42, 274] on icon at bounding box center [45, 285] width 22 height 22
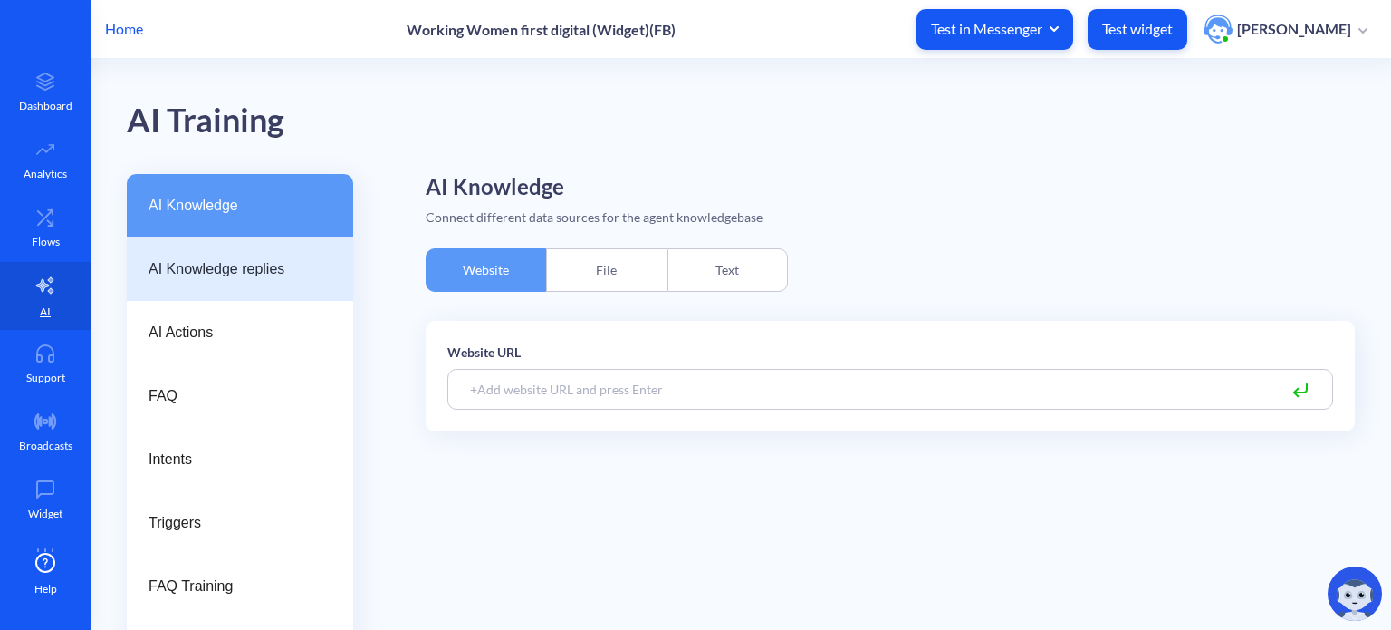
click at [227, 279] on span "AI Knowledge replies" at bounding box center [233, 269] width 169 height 22
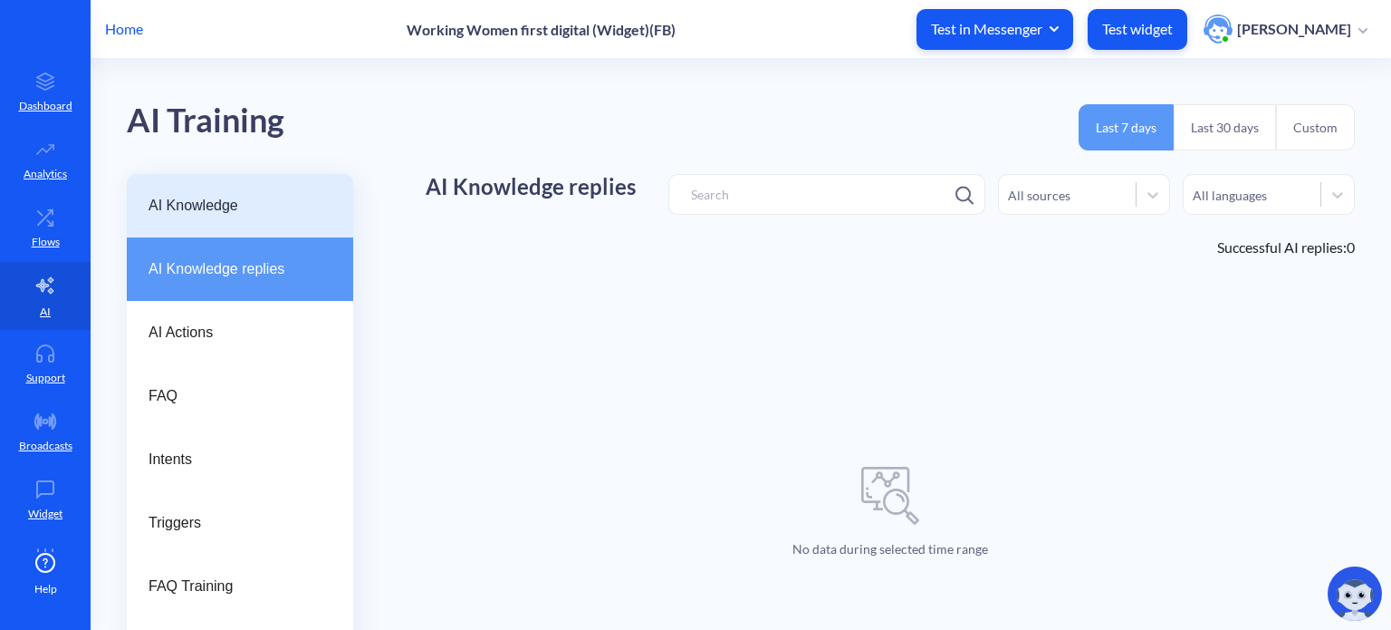
click at [191, 192] on div "AI Knowledge" at bounding box center [240, 205] width 226 height 63
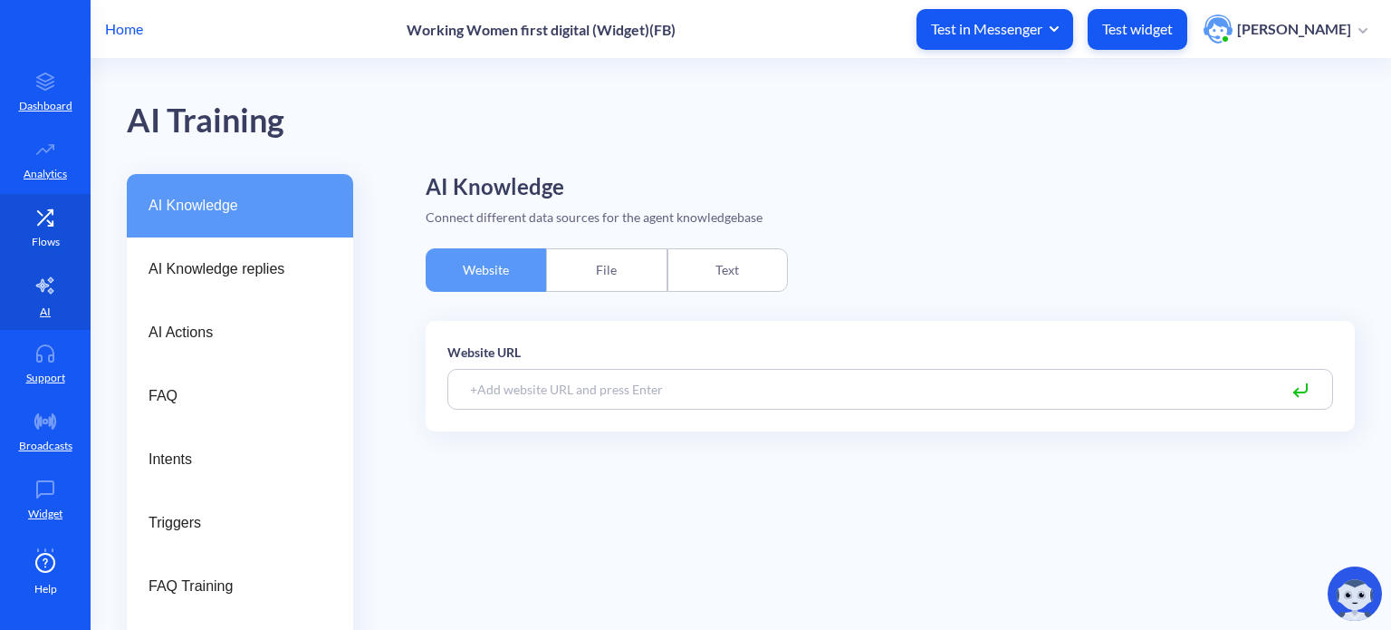
click at [38, 228] on link "Flows" at bounding box center [45, 228] width 91 height 68
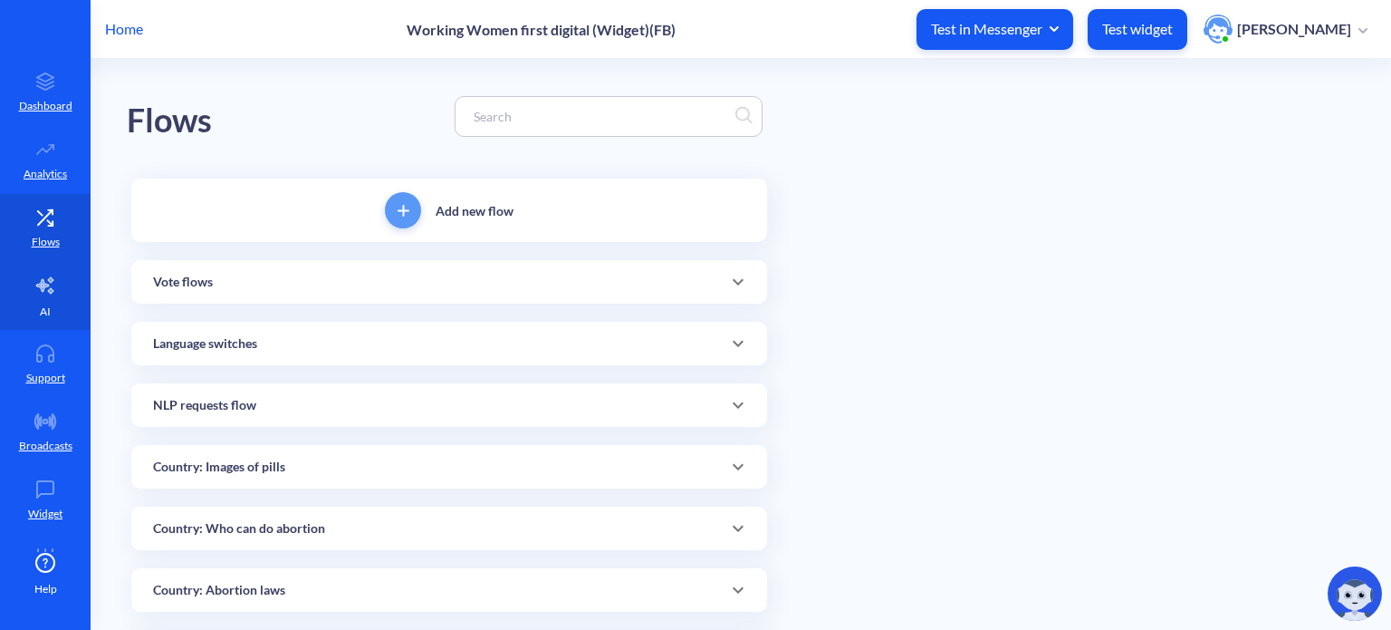
click at [46, 300] on link "AI" at bounding box center [45, 296] width 91 height 68
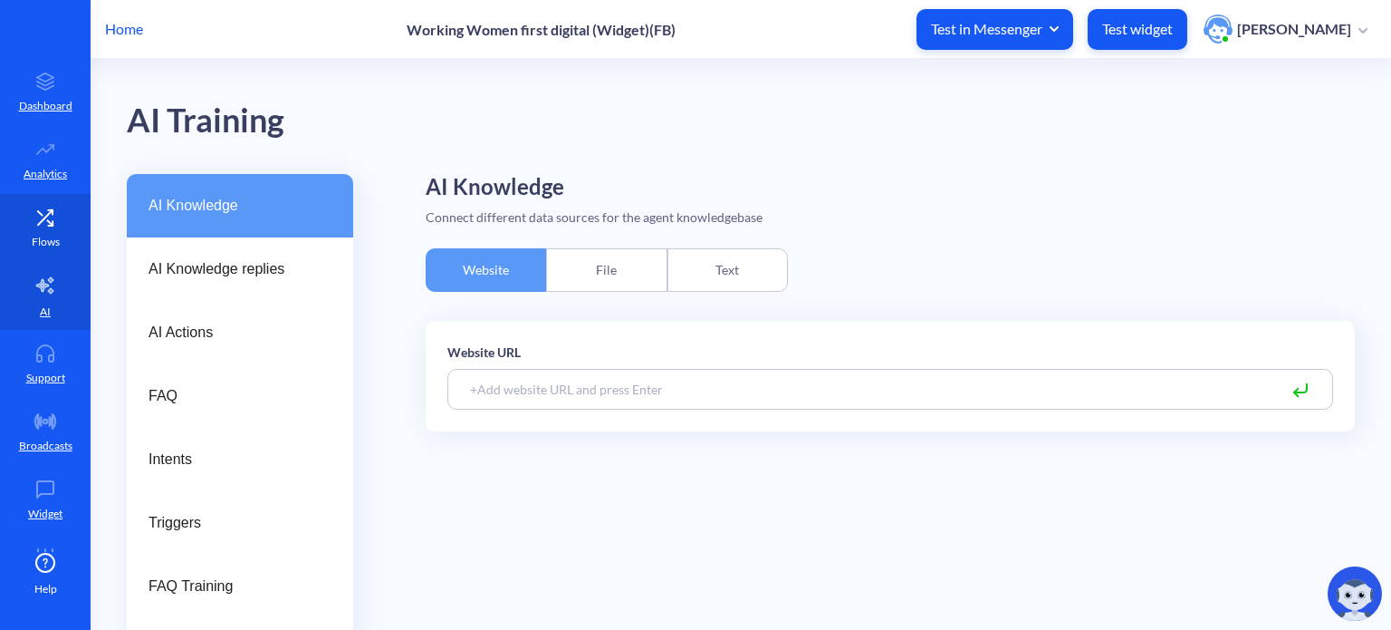
click at [35, 227] on link "Flows" at bounding box center [45, 228] width 91 height 68
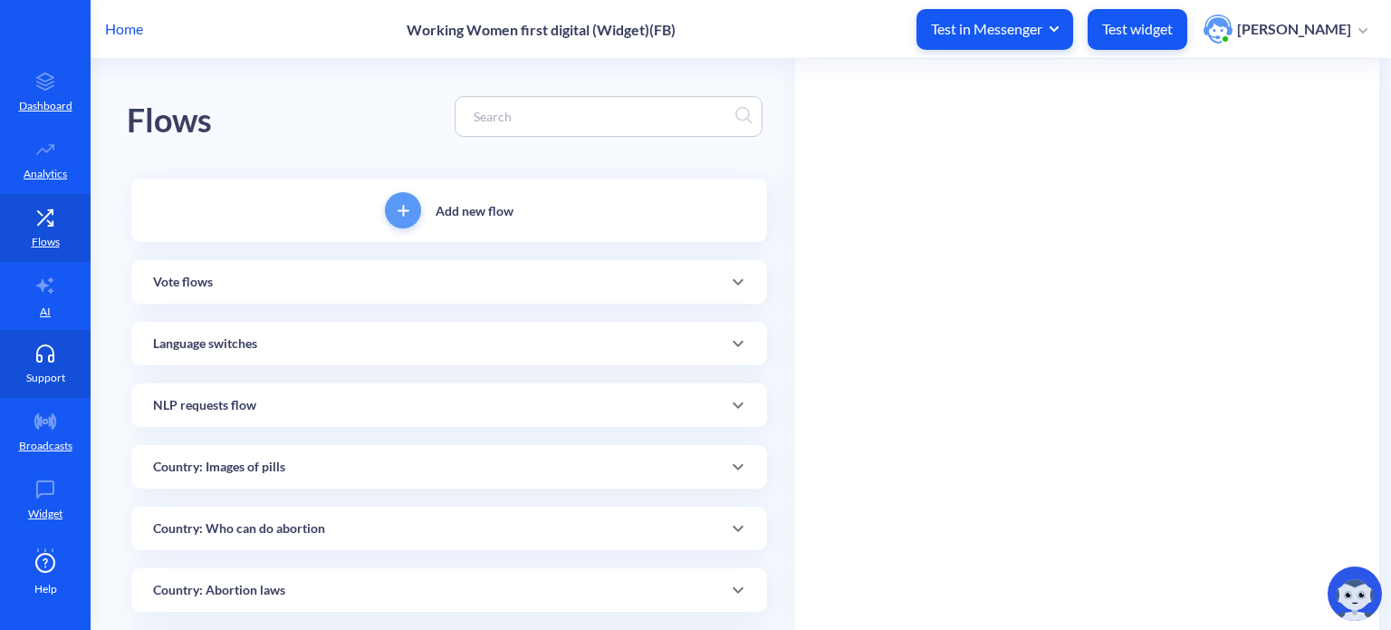
click at [40, 380] on p "Support" at bounding box center [45, 378] width 39 height 16
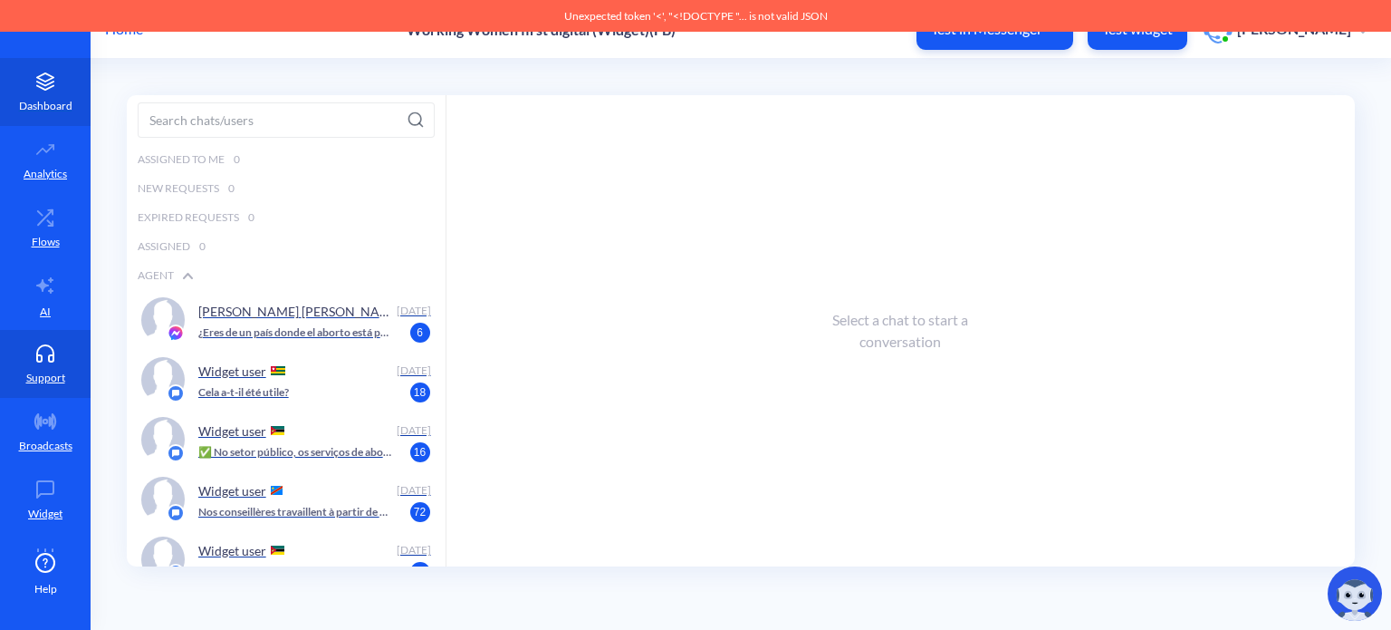
click at [29, 80] on icon at bounding box center [45, 81] width 36 height 18
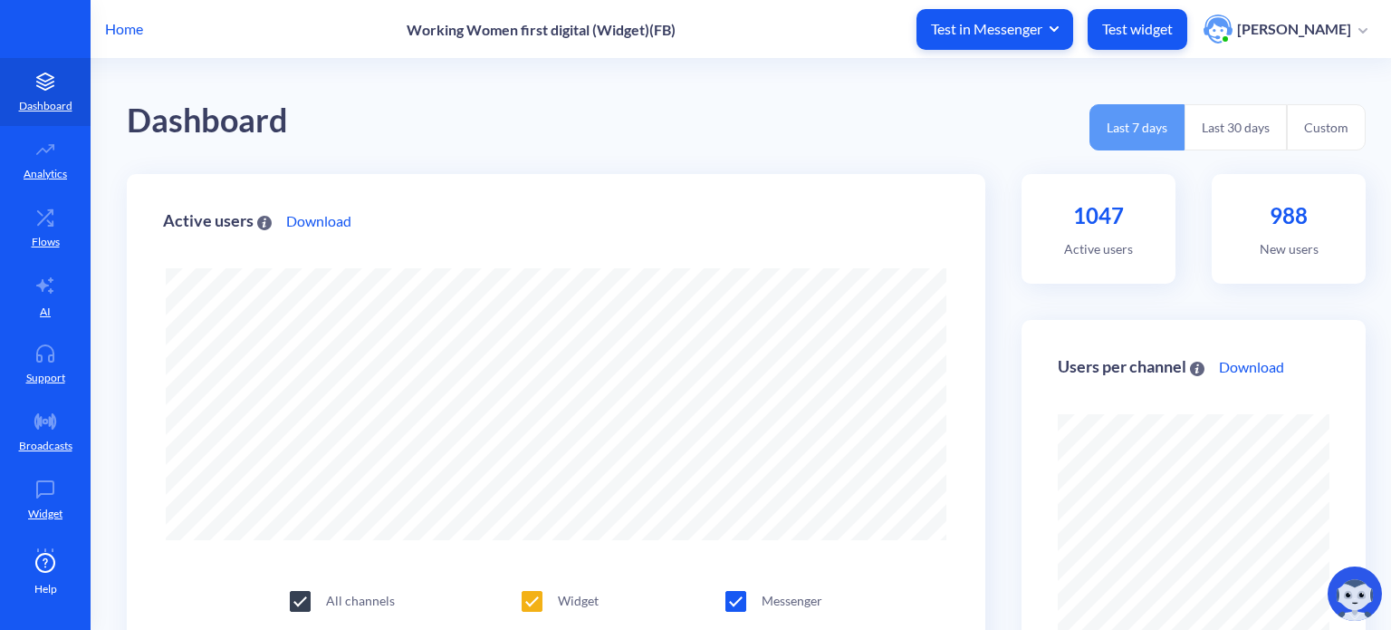
scroll to position [630, 1391]
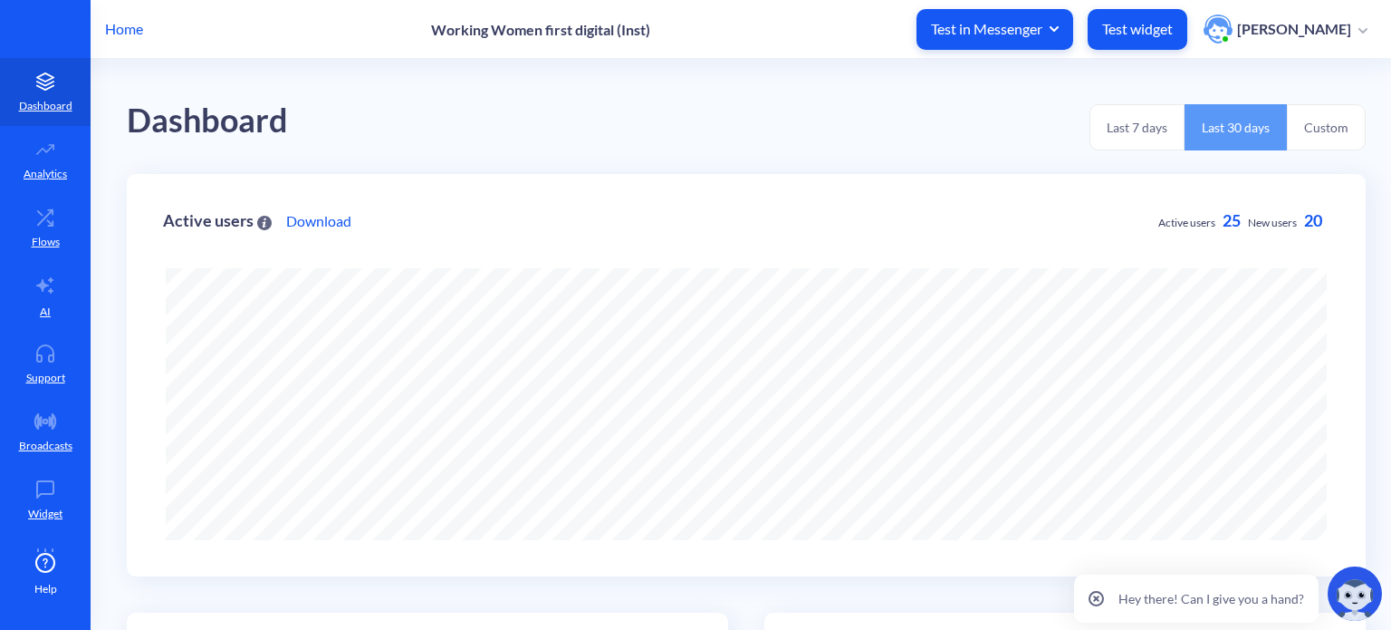
scroll to position [630, 1391]
